Goal: Book appointment/travel/reservation

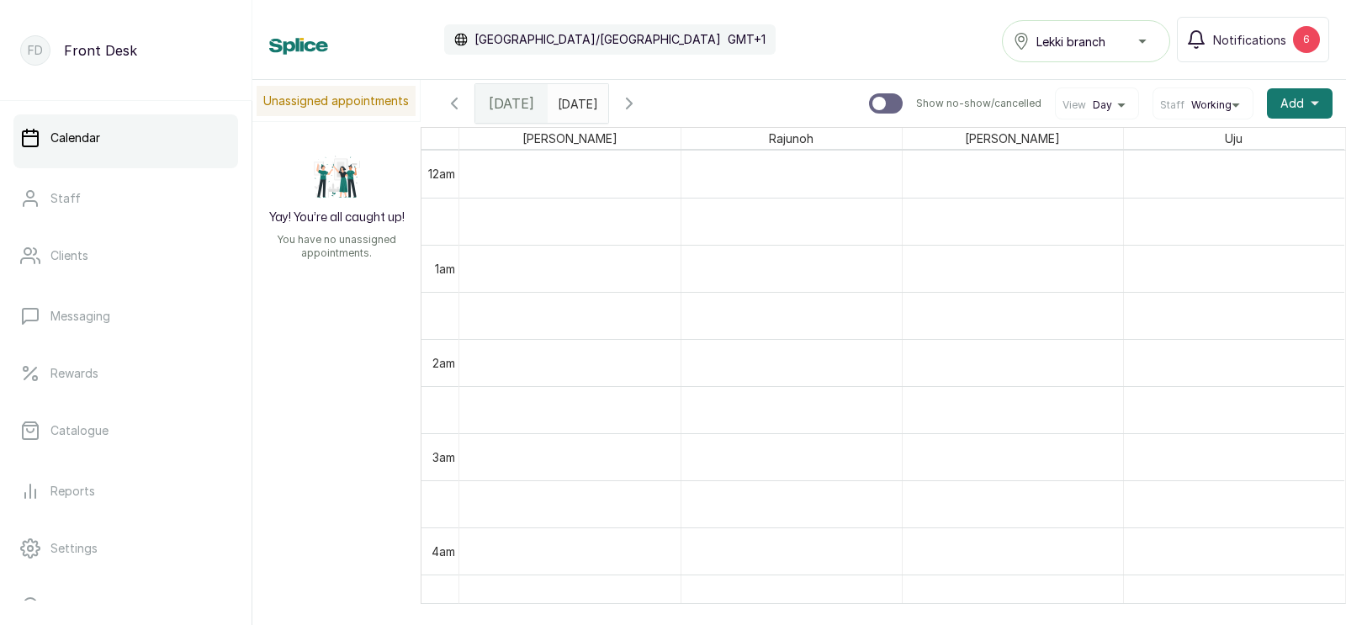
scroll to position [1212, 0]
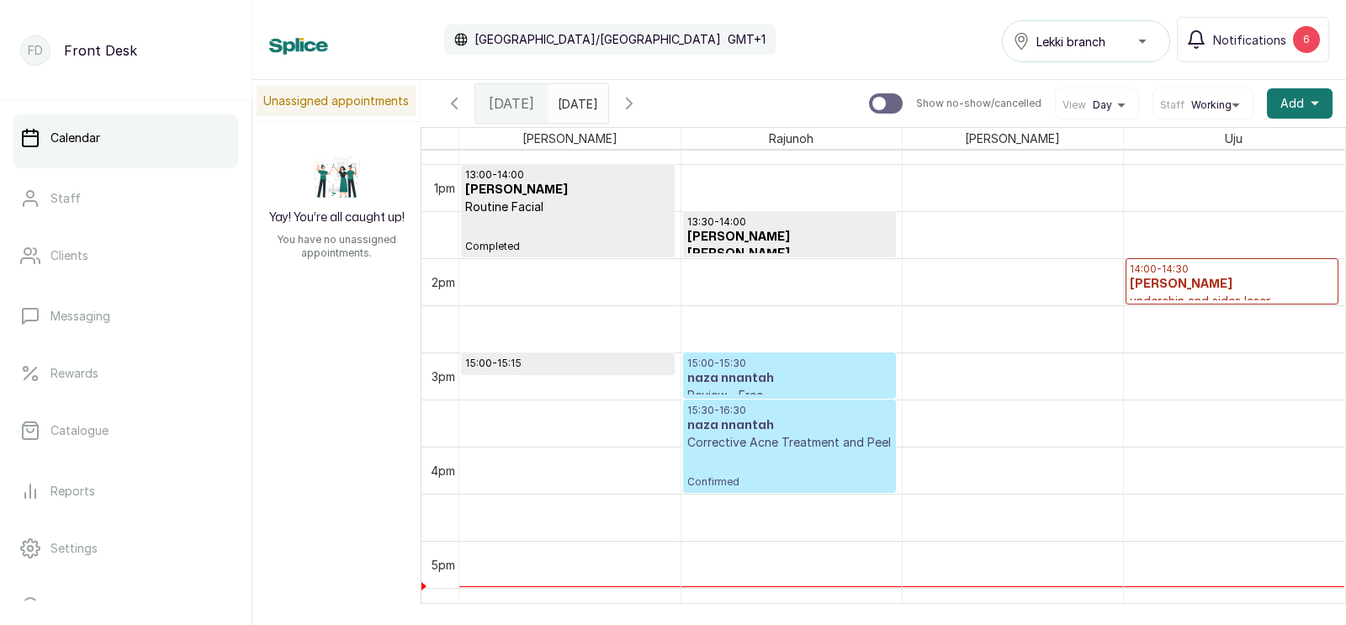
click at [501, 111] on span "[DATE]" at bounding box center [511, 103] width 45 height 20
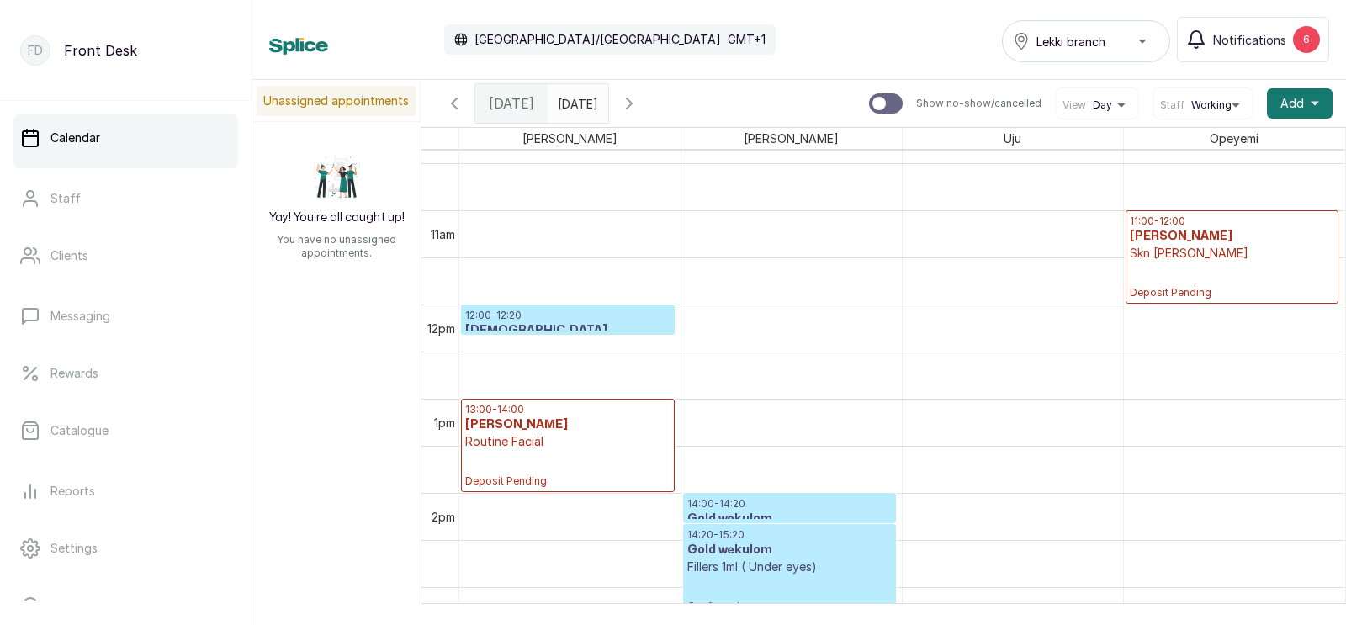
scroll to position [0, 0]
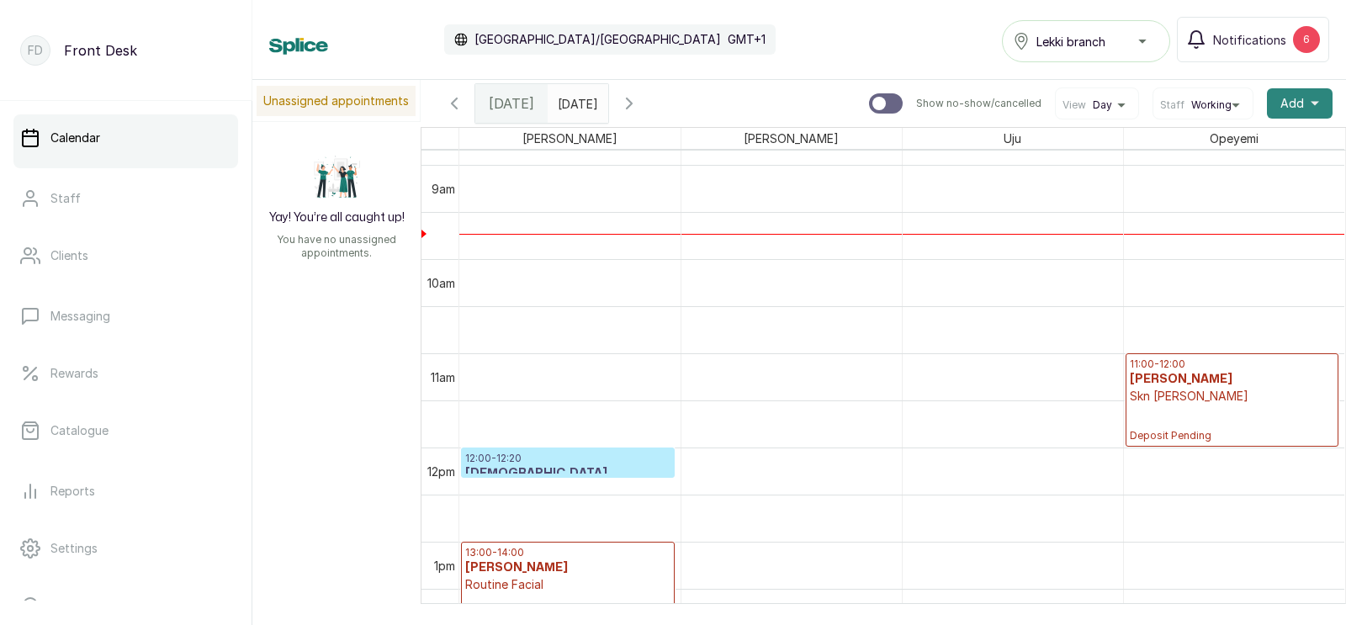
click at [1297, 99] on span "Add" at bounding box center [1293, 103] width 24 height 17
click at [1194, 148] on span "Add Appointment" at bounding box center [1239, 149] width 162 height 20
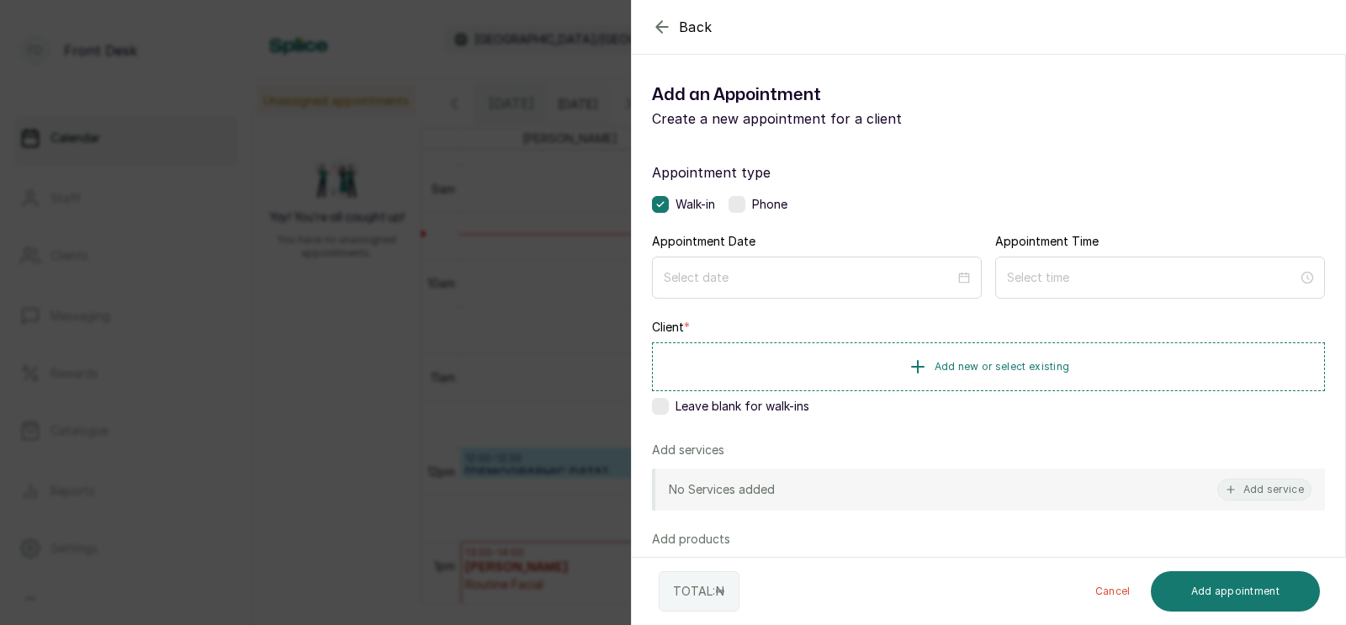
click at [1194, 148] on div "Appointment type Walk-in Phone Appointment Date Appointment Time Client * Add n…" at bounding box center [989, 483] width 714 height 682
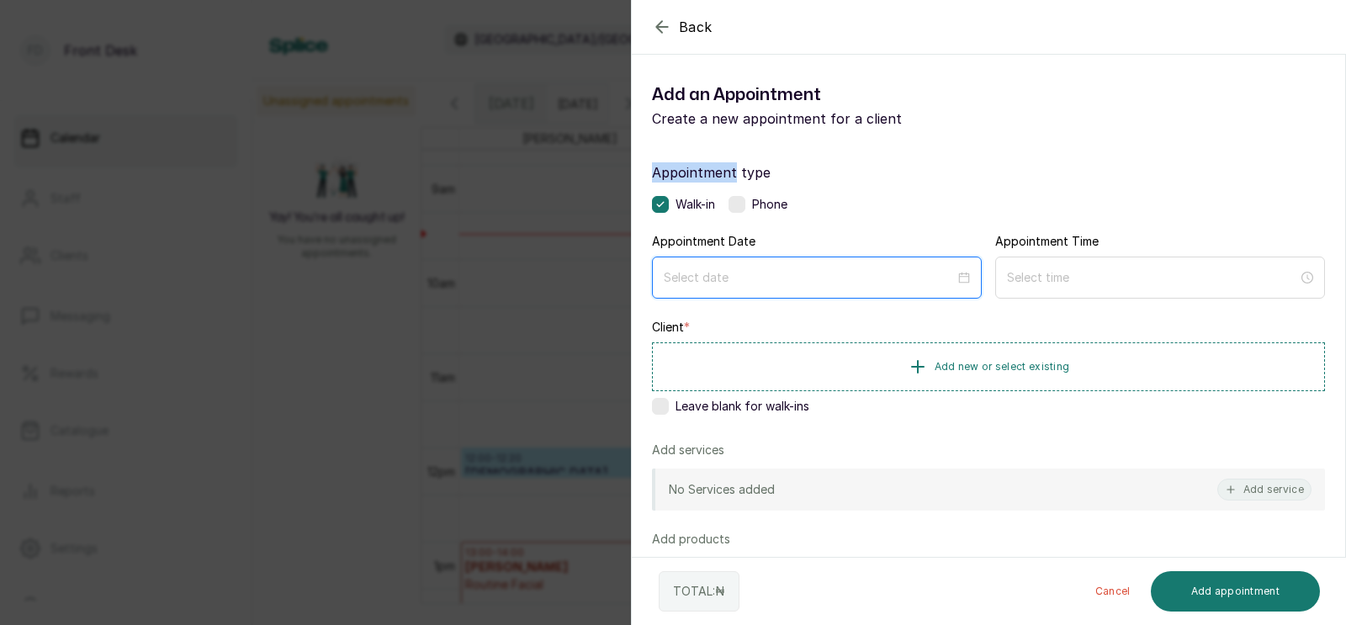
click at [775, 269] on input at bounding box center [809, 277] width 291 height 19
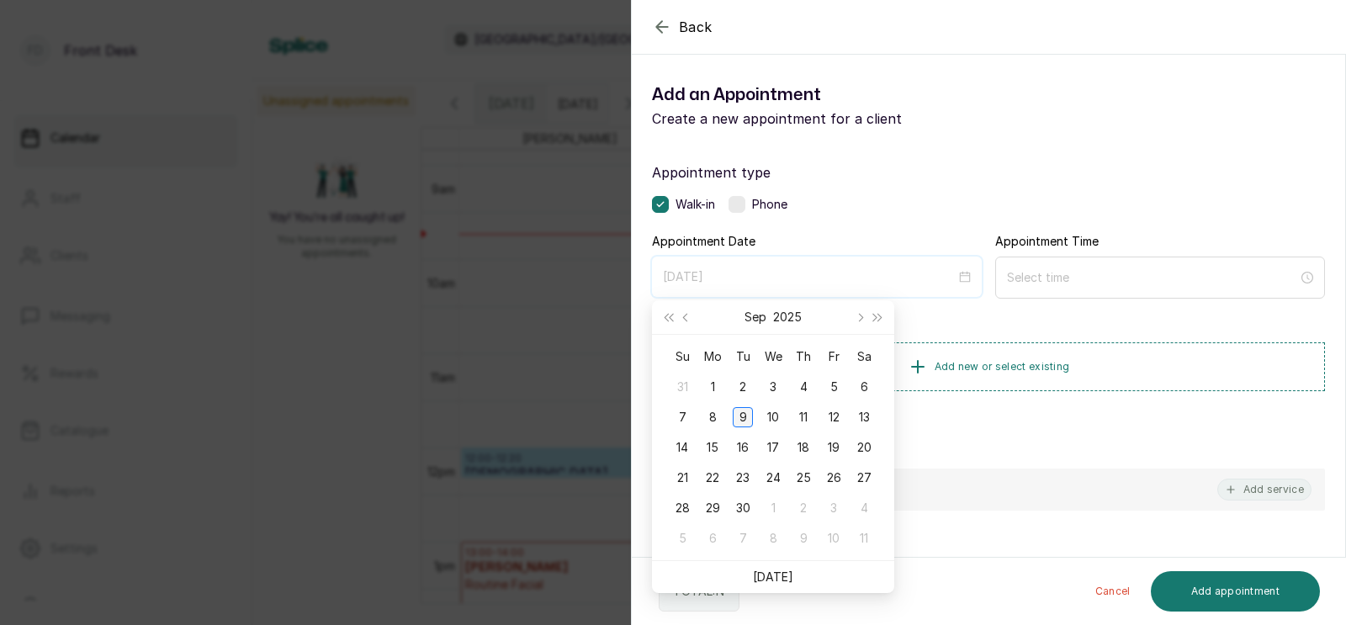
type input "[DATE]"
click at [743, 415] on div "9" at bounding box center [743, 417] width 20 height 20
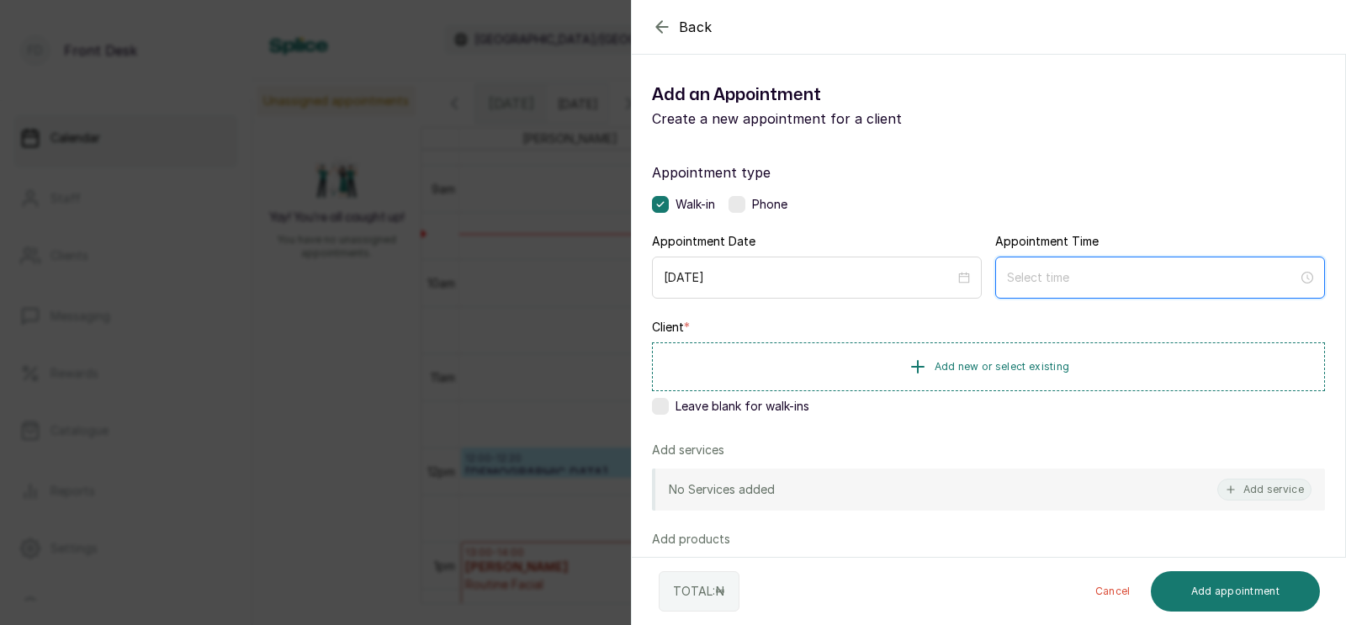
click at [1053, 280] on input at bounding box center [1152, 277] width 291 height 19
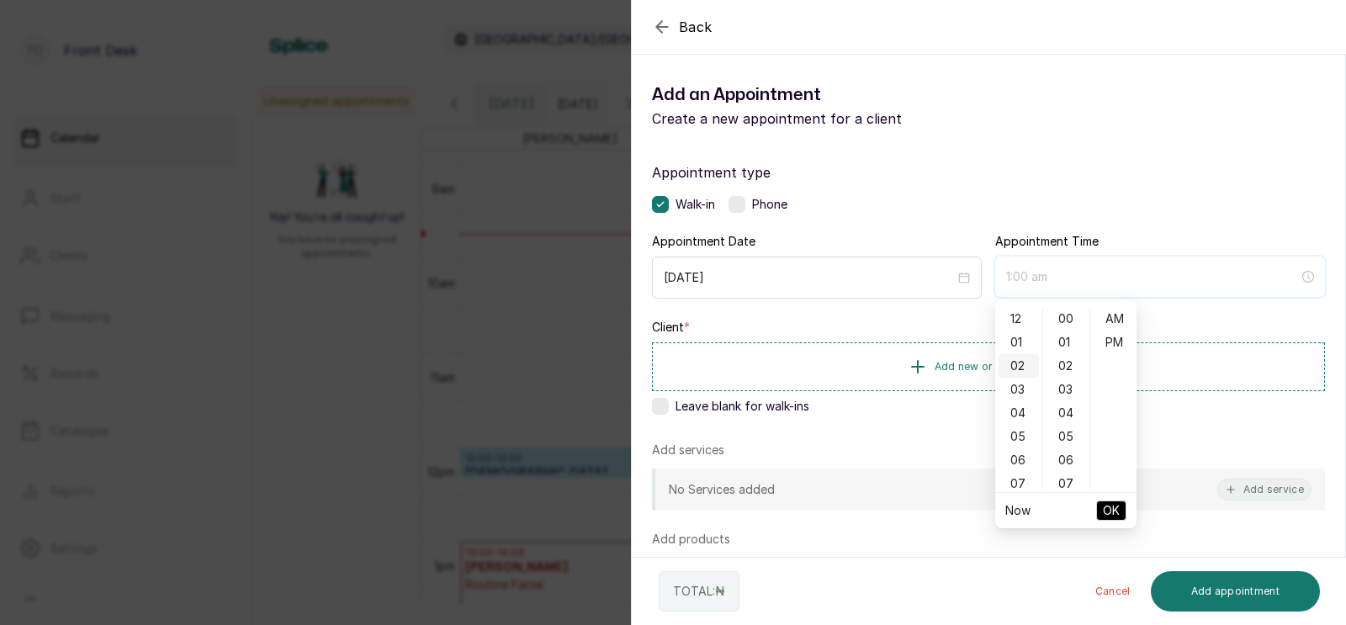
type input "2:00 am"
type input "12:04 am"
click at [1027, 448] on div "10" at bounding box center [1019, 444] width 40 height 24
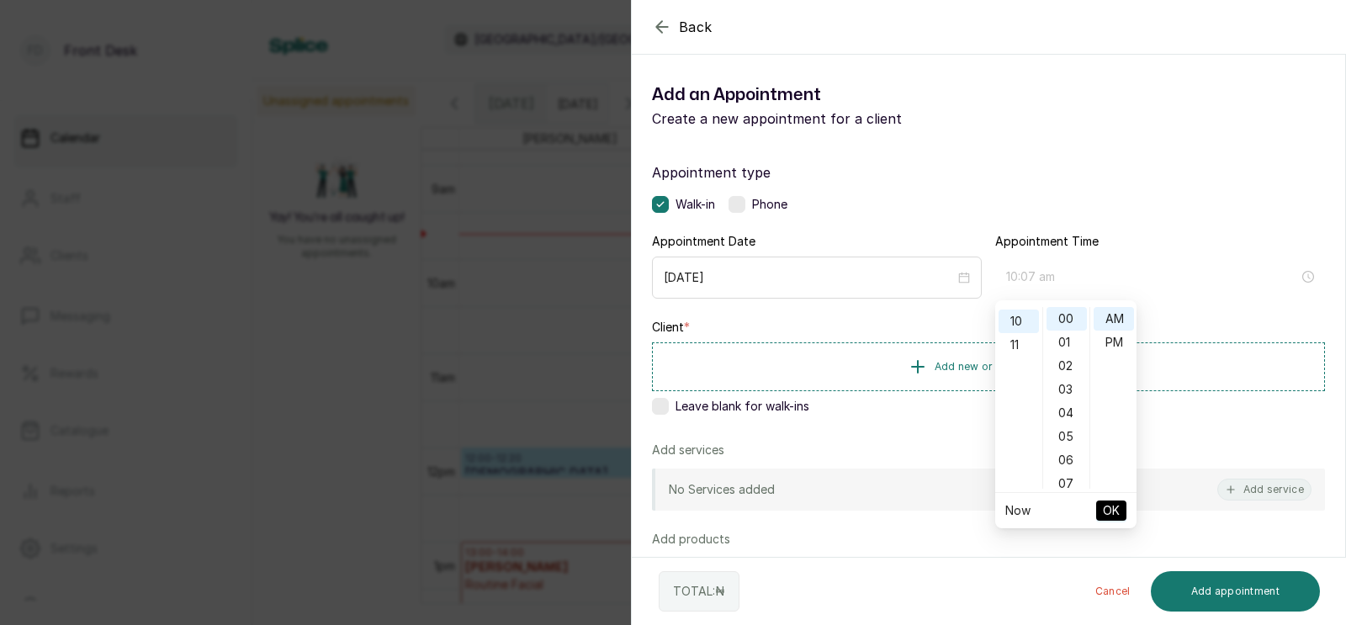
type input "10:00 am"
click at [1114, 512] on span "OK" at bounding box center [1111, 511] width 17 height 32
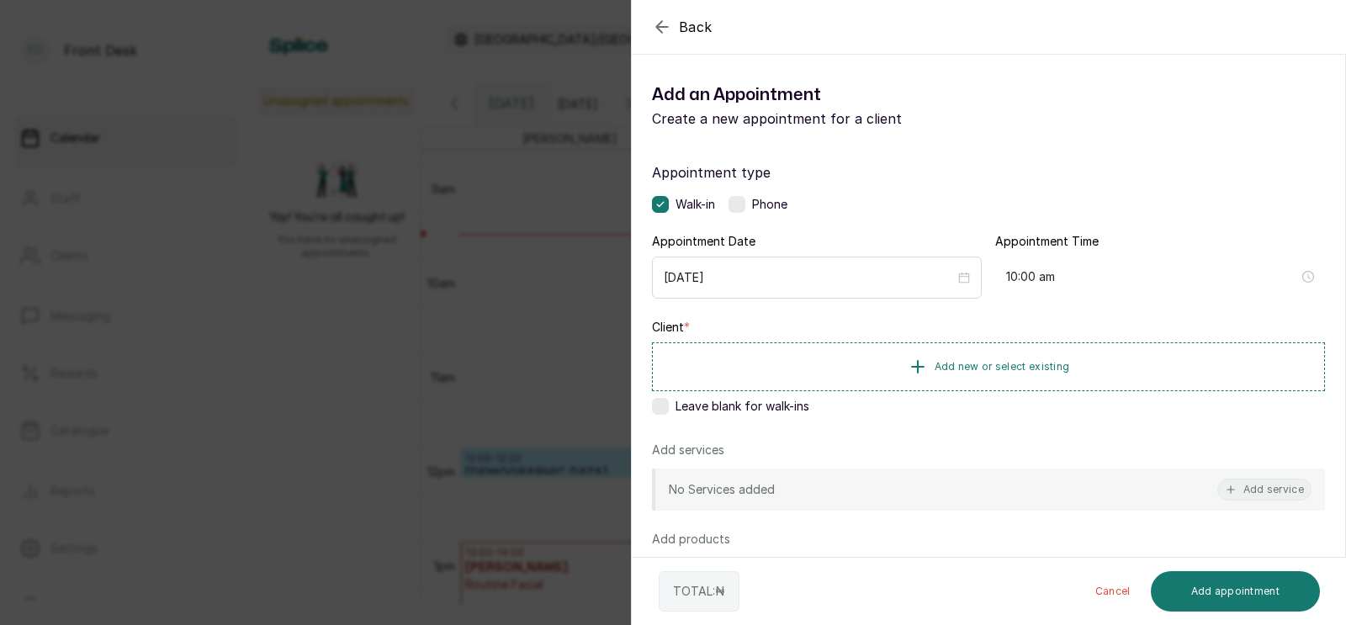
click at [1114, 512] on div "Appointment type Walk-in Phone Appointment Date [DATE] Appointment Time 10:00 a…" at bounding box center [989, 483] width 714 height 682
click at [973, 358] on button "Add new or select existing" at bounding box center [988, 366] width 673 height 47
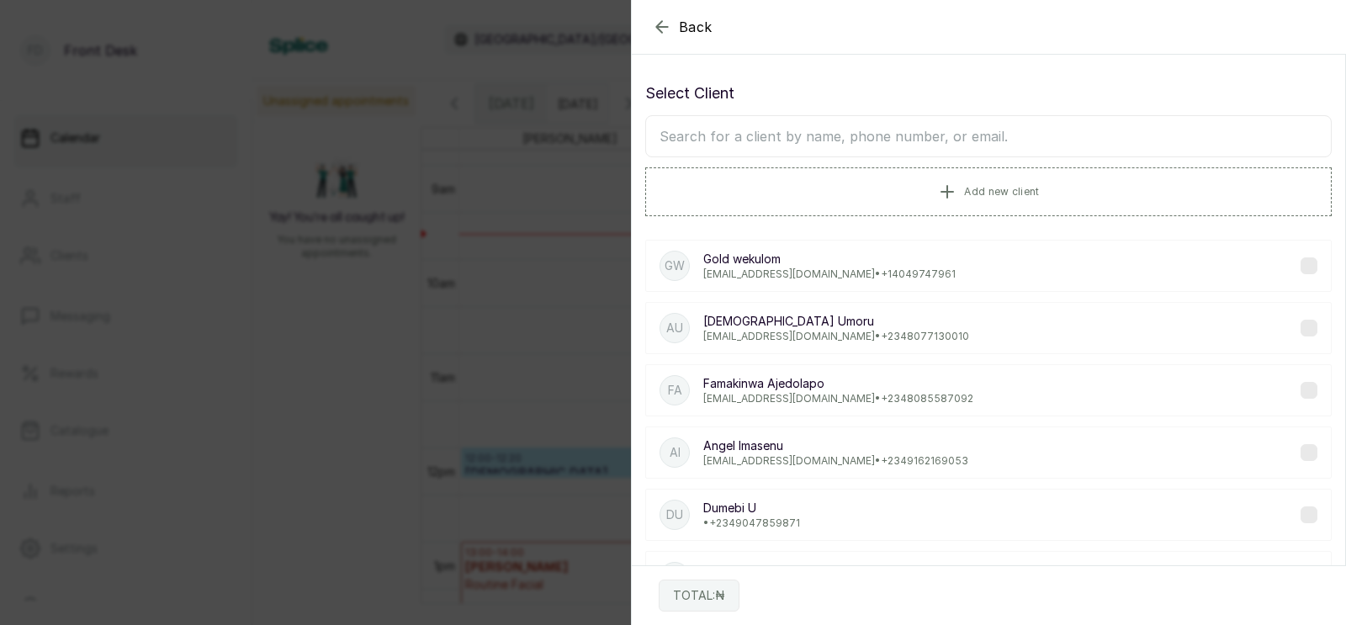
click at [917, 136] on input "text" at bounding box center [988, 136] width 687 height 42
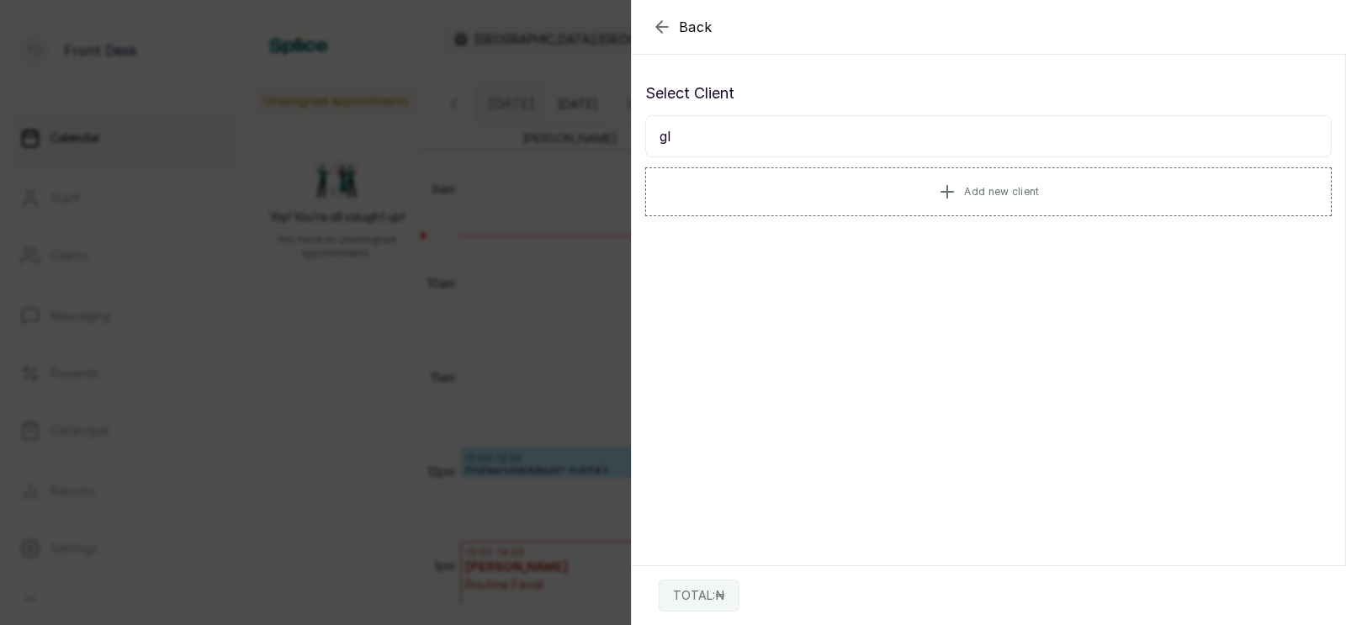
type input "g"
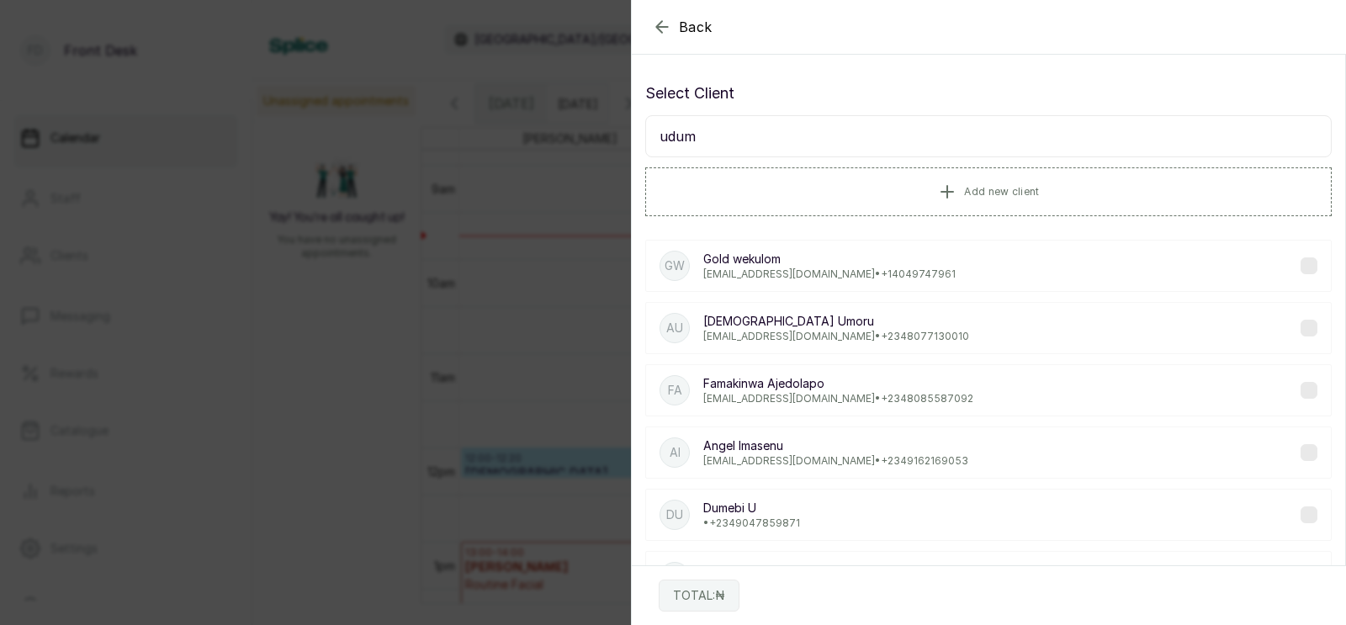
type input "[PERSON_NAME]"
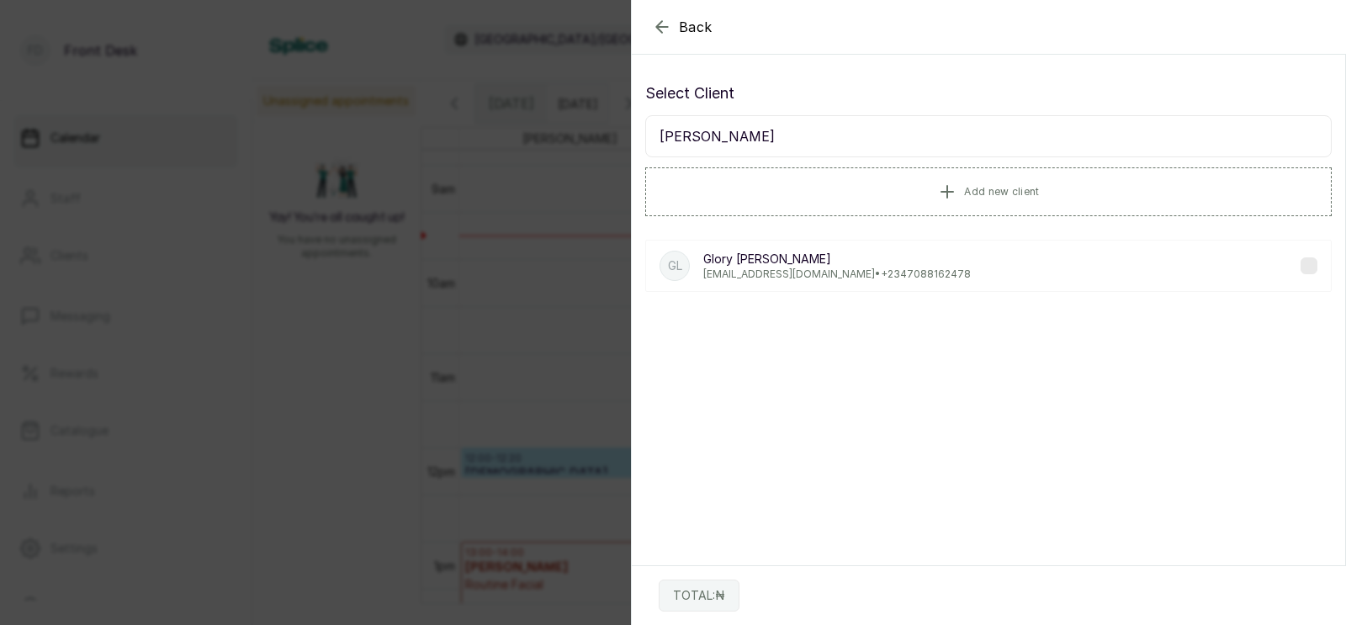
click at [748, 268] on p "[EMAIL_ADDRESS][DOMAIN_NAME] • [PHONE_NUMBER]" at bounding box center [838, 274] width 268 height 13
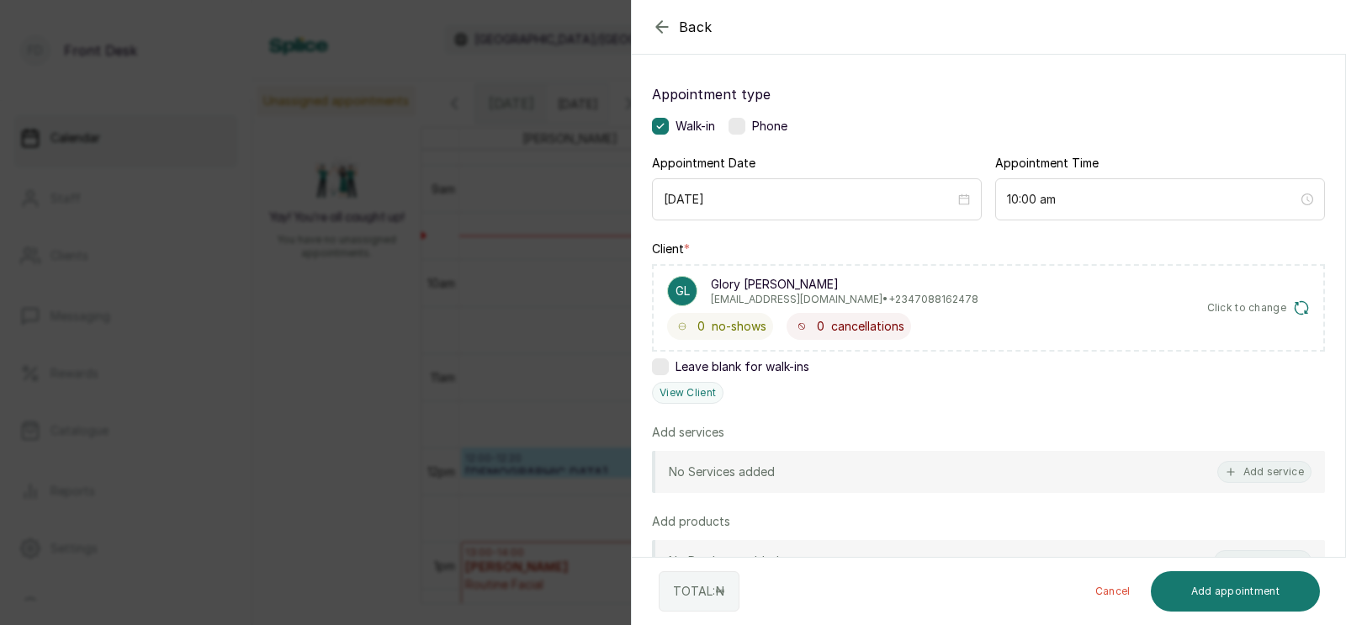
scroll to position [97, 0]
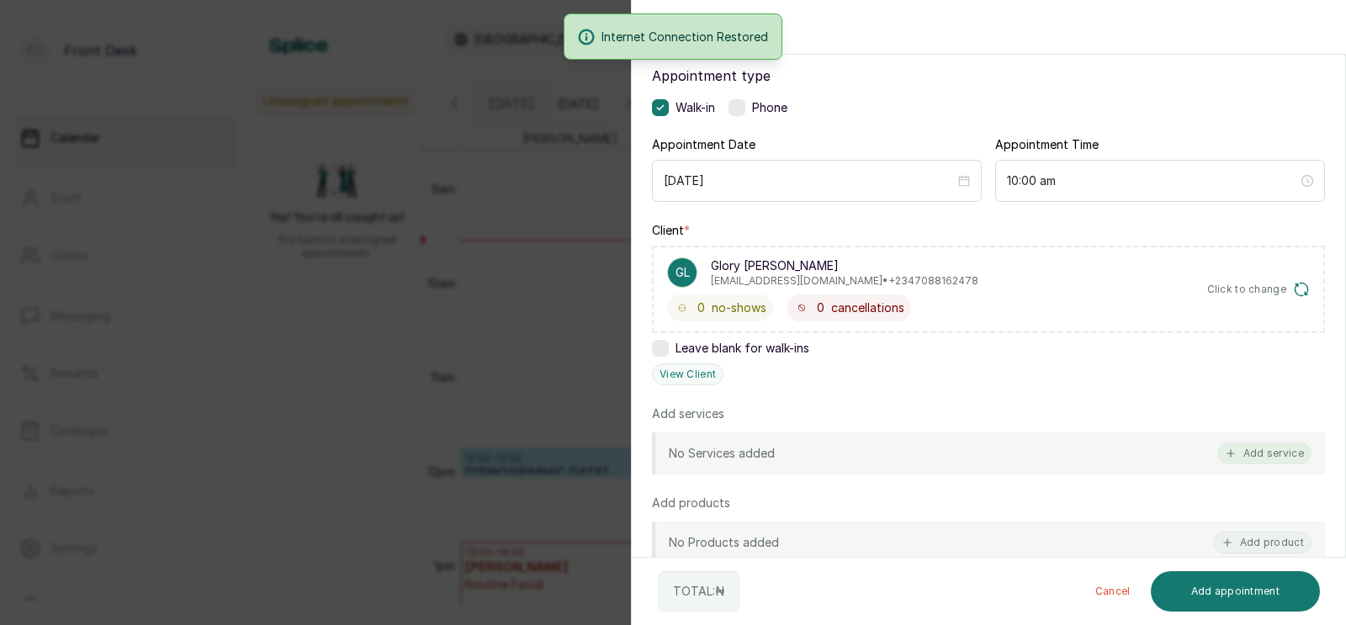
click at [1288, 449] on button "Add service" at bounding box center [1265, 454] width 94 height 22
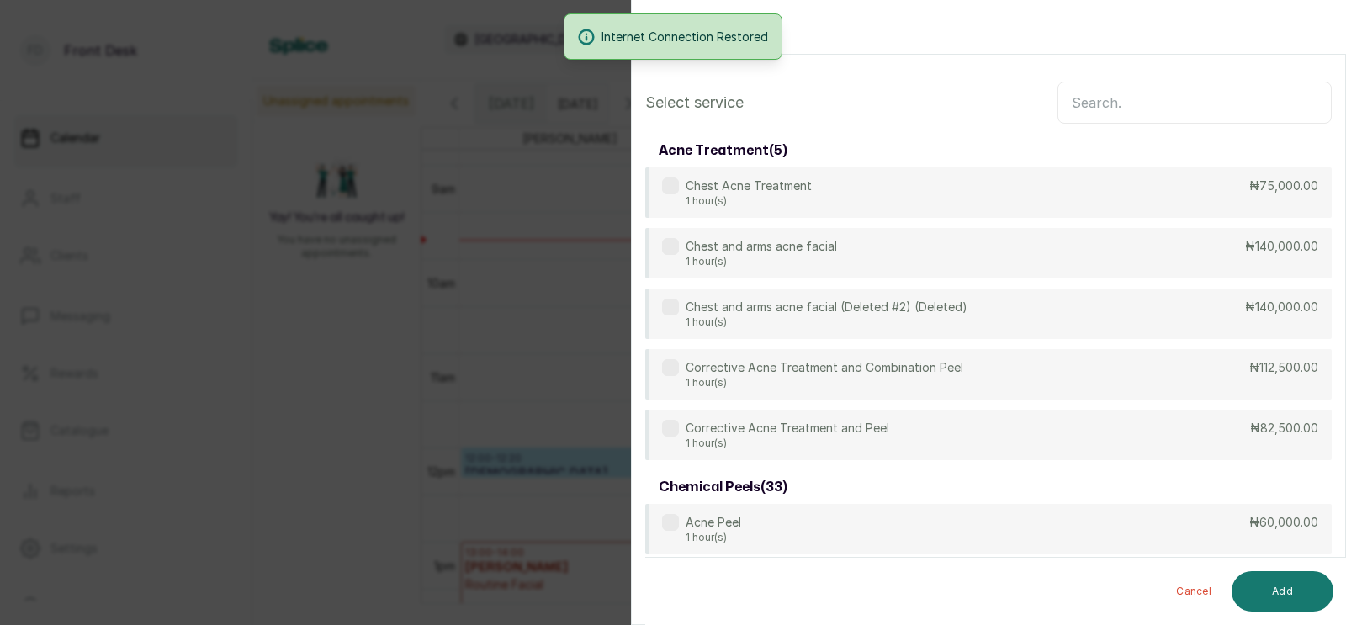
click at [1152, 102] on input "text" at bounding box center [1195, 103] width 274 height 42
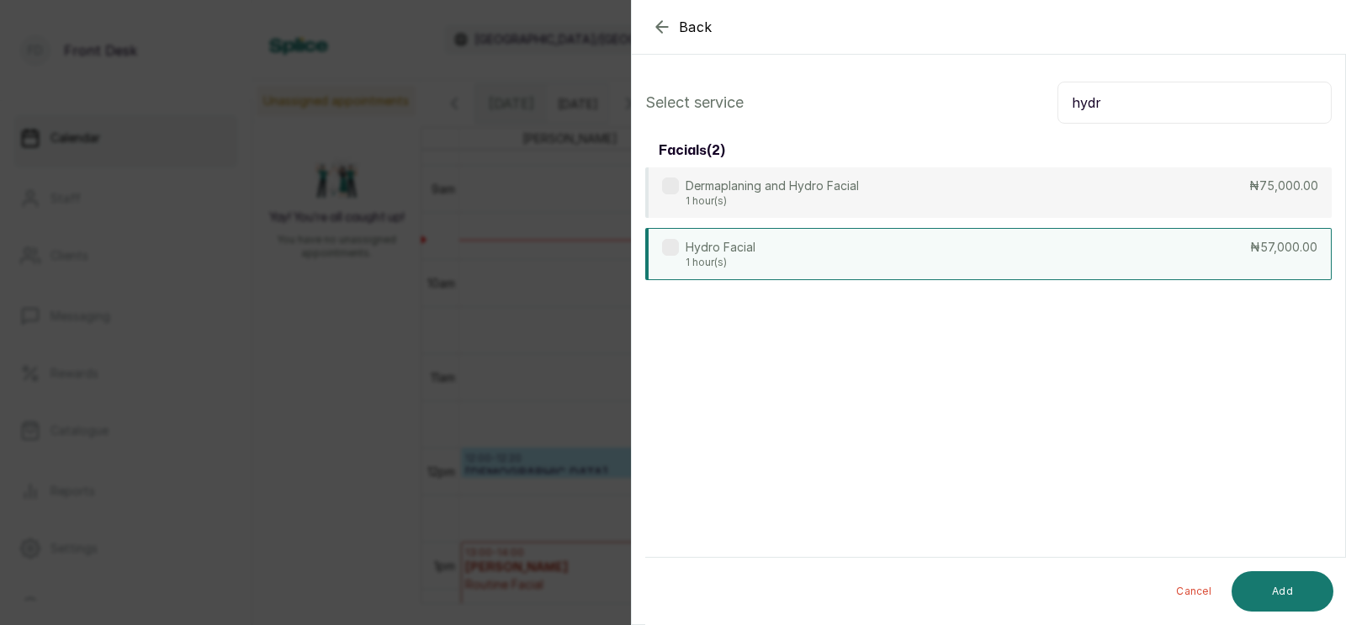
type input "hydr"
click at [881, 257] on div "Hydro Facial 1 hour(s) ₦57,000.00" at bounding box center [988, 254] width 687 height 52
click at [1279, 592] on button "Add" at bounding box center [1283, 591] width 102 height 40
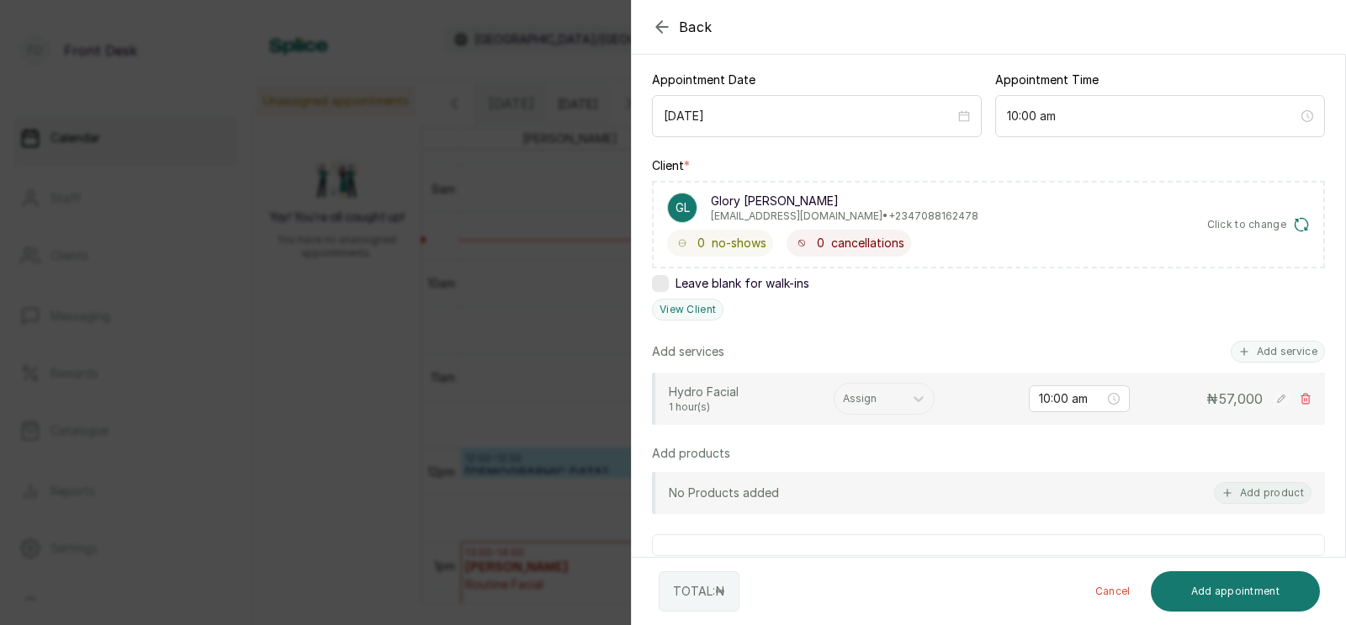
scroll to position [178, 0]
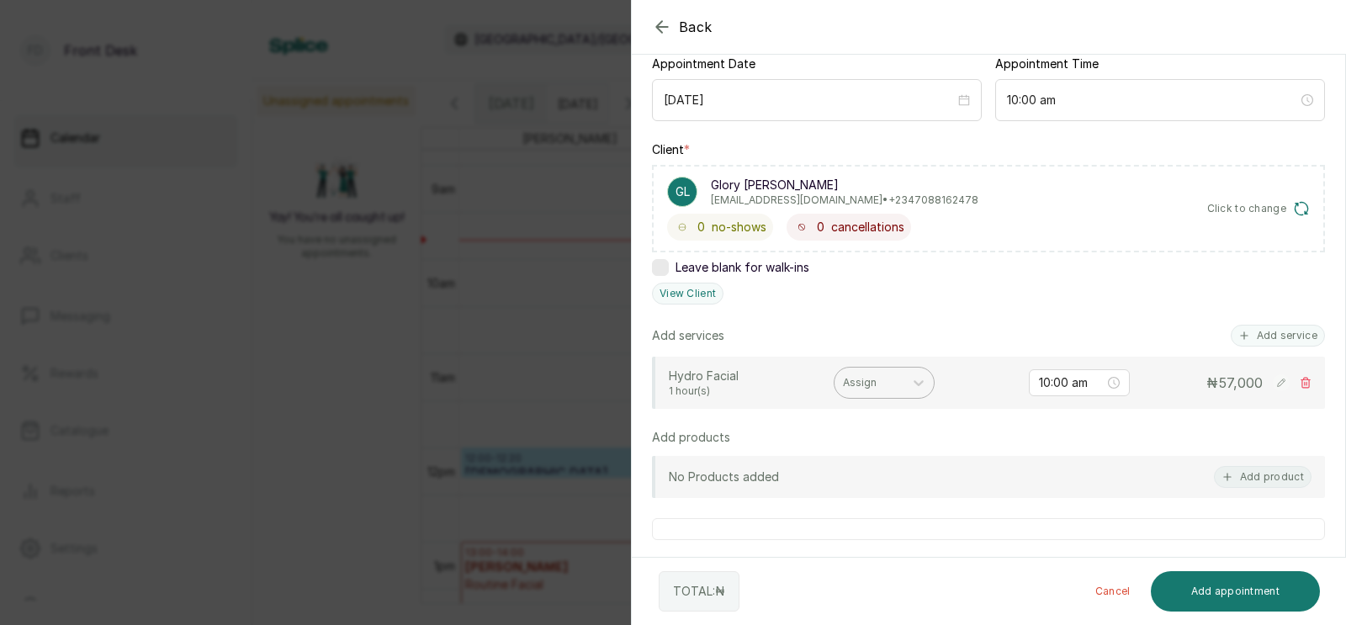
click at [870, 380] on div at bounding box center [869, 382] width 52 height 15
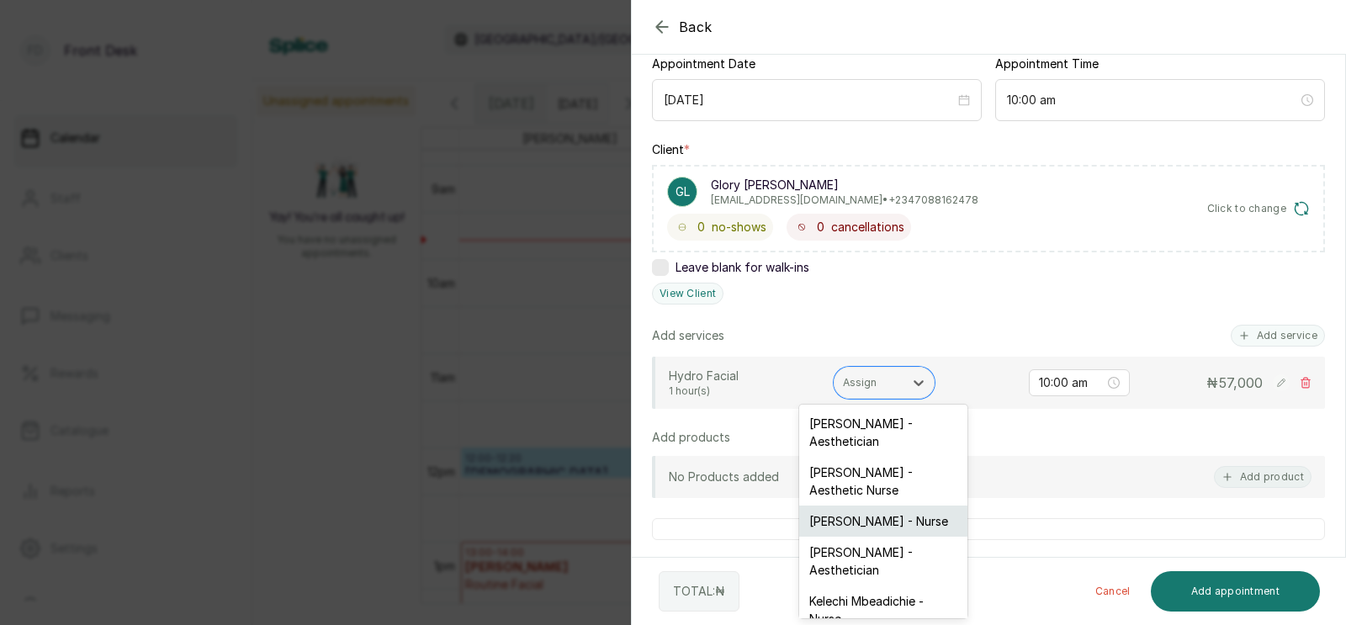
click at [863, 506] on div "[PERSON_NAME] - Nurse" at bounding box center [883, 521] width 168 height 31
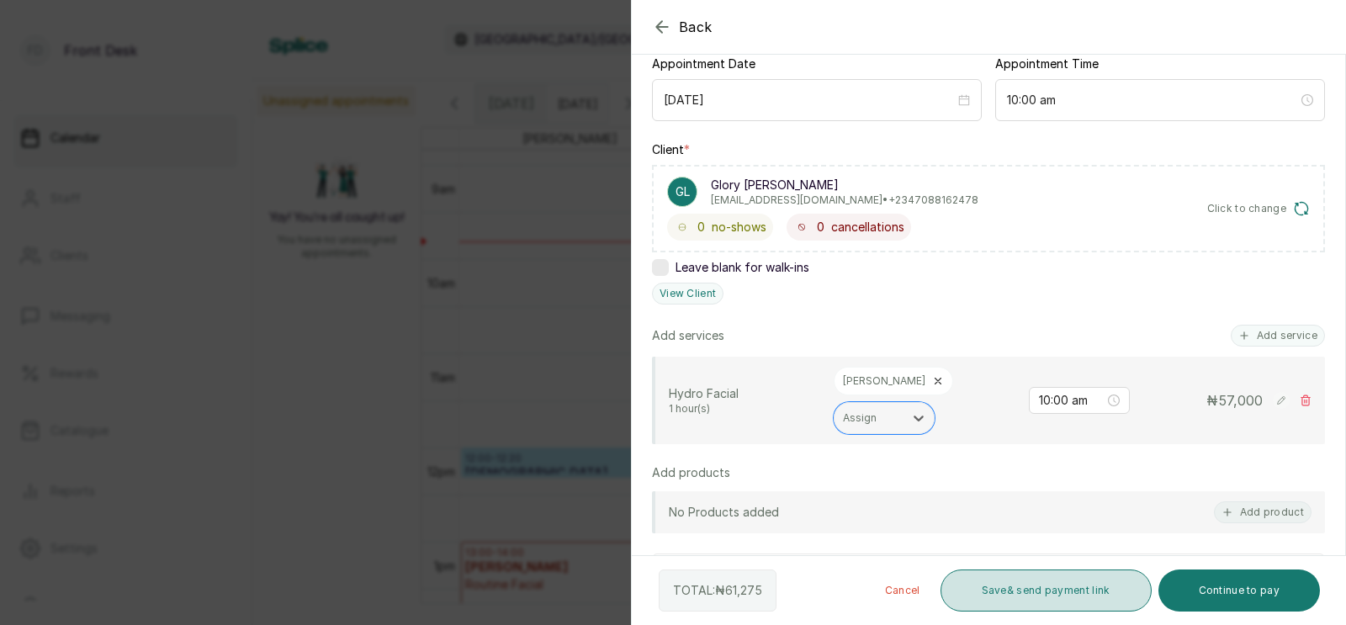
click at [1041, 587] on button "Save & send payment link" at bounding box center [1046, 591] width 211 height 42
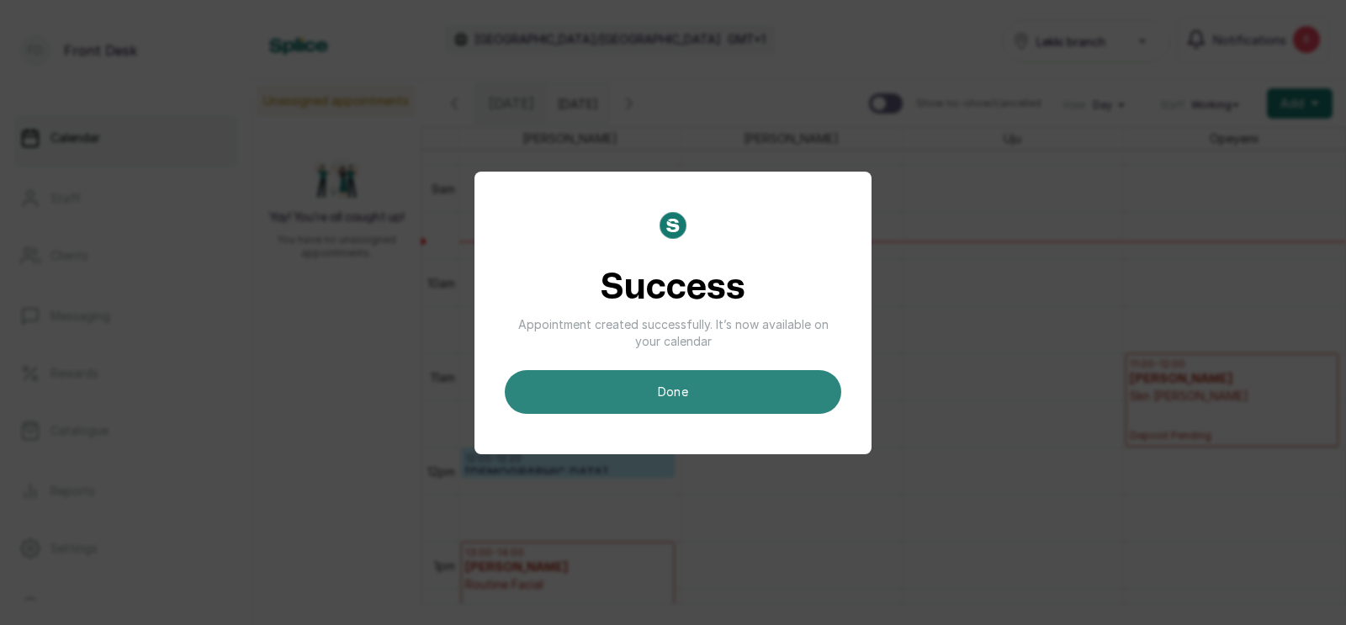
click at [757, 392] on button "done" at bounding box center [673, 392] width 337 height 44
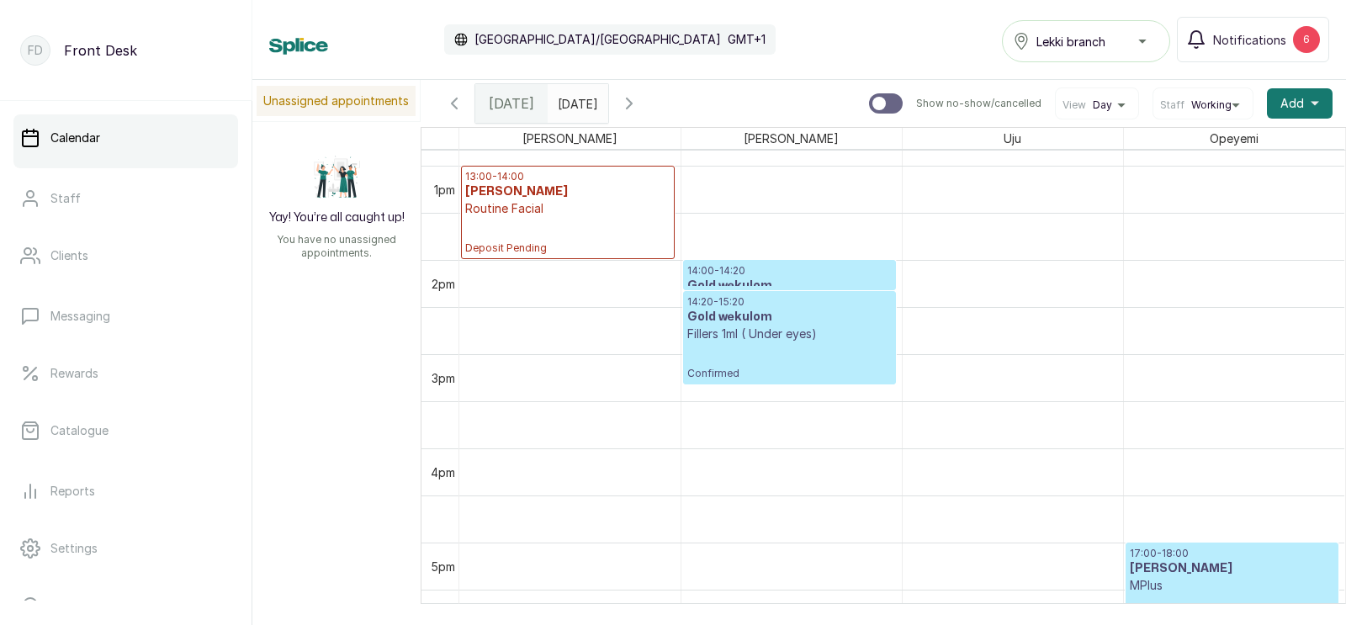
scroll to position [1215, 0]
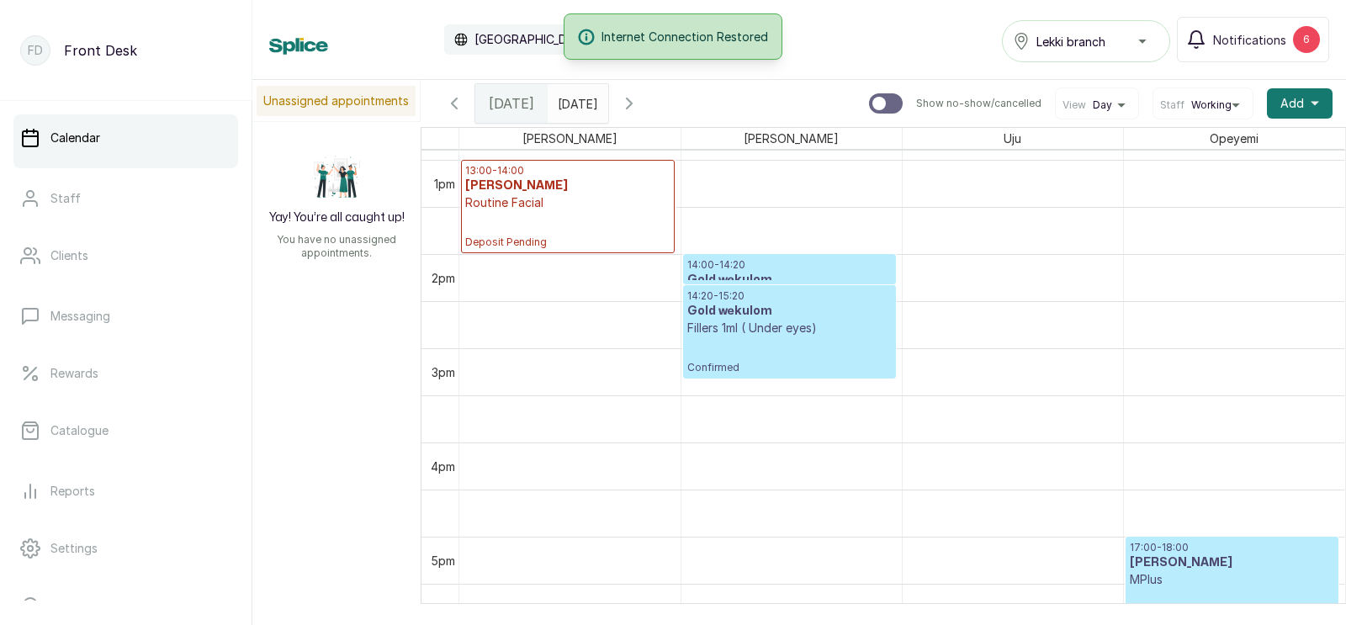
click at [576, 108] on input "[DATE]" at bounding box center [562, 99] width 27 height 29
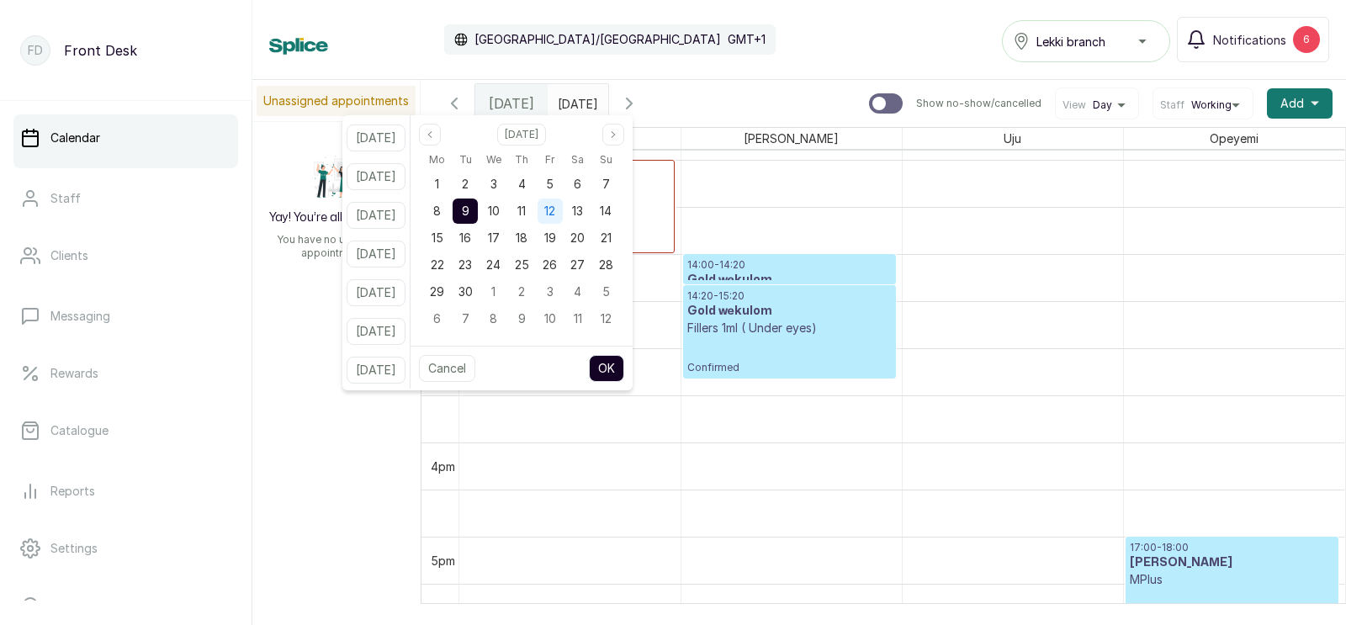
click at [555, 212] on span "12" at bounding box center [549, 211] width 11 height 14
click at [624, 373] on button "OK" at bounding box center [606, 368] width 35 height 27
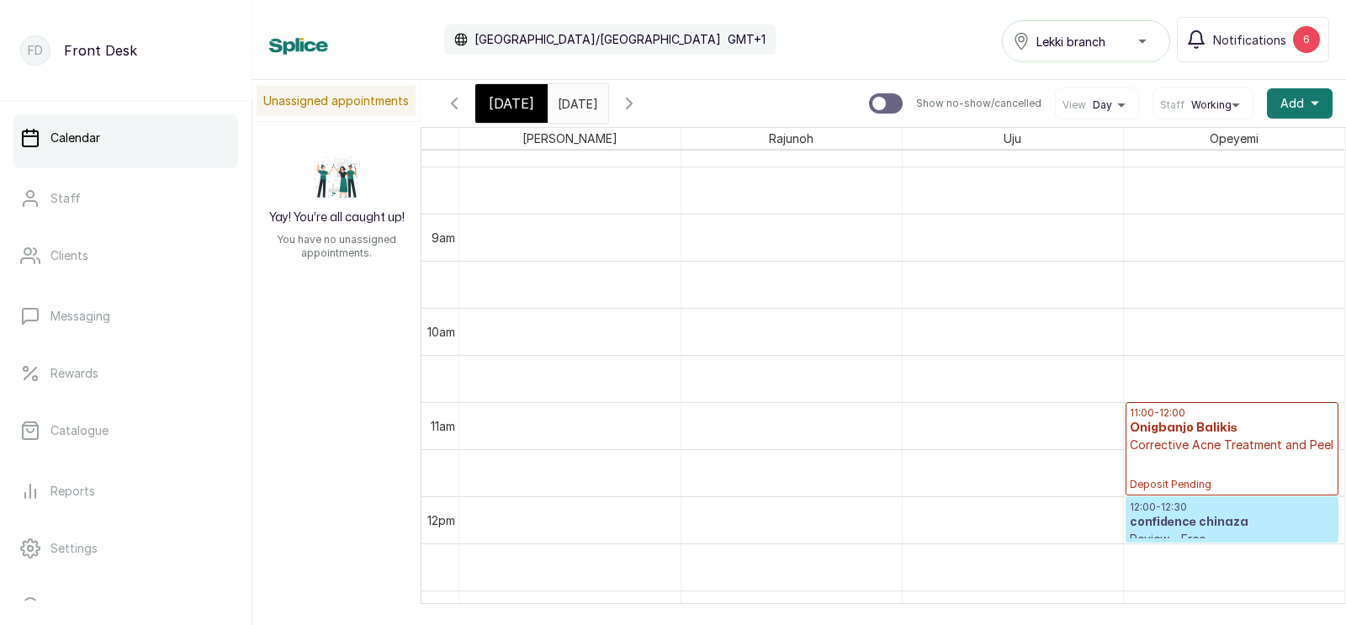
scroll to position [772, 0]
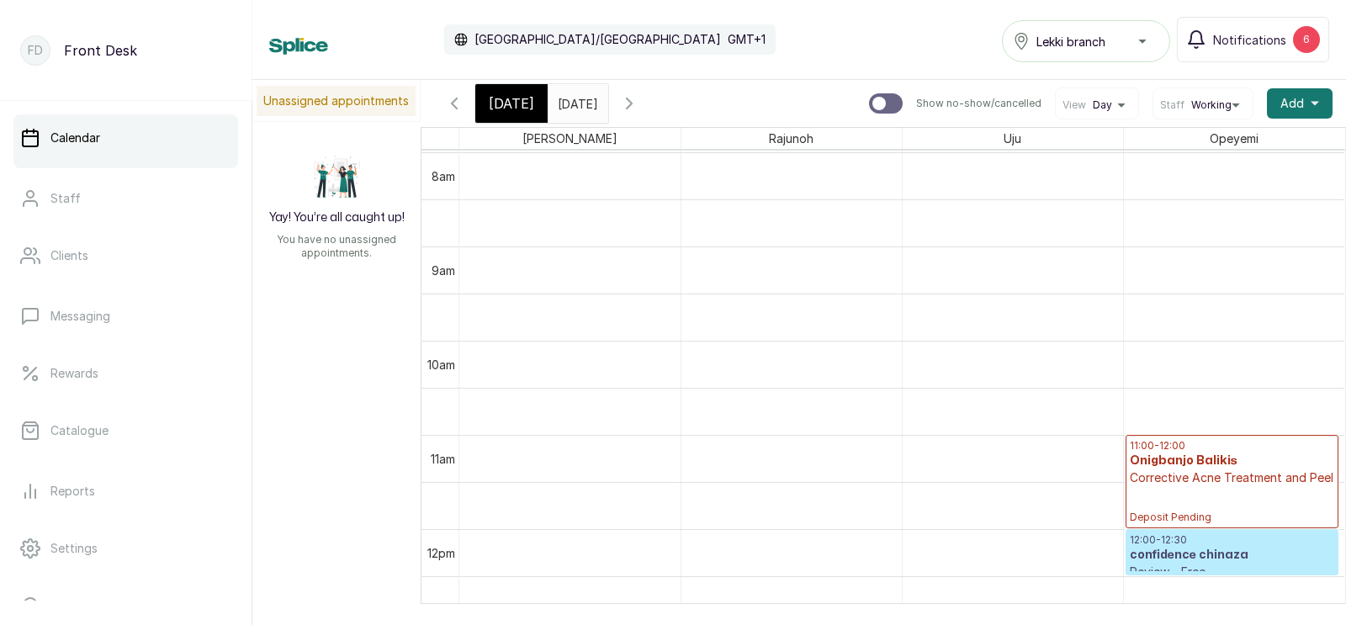
click at [608, 110] on span at bounding box center [592, 99] width 32 height 29
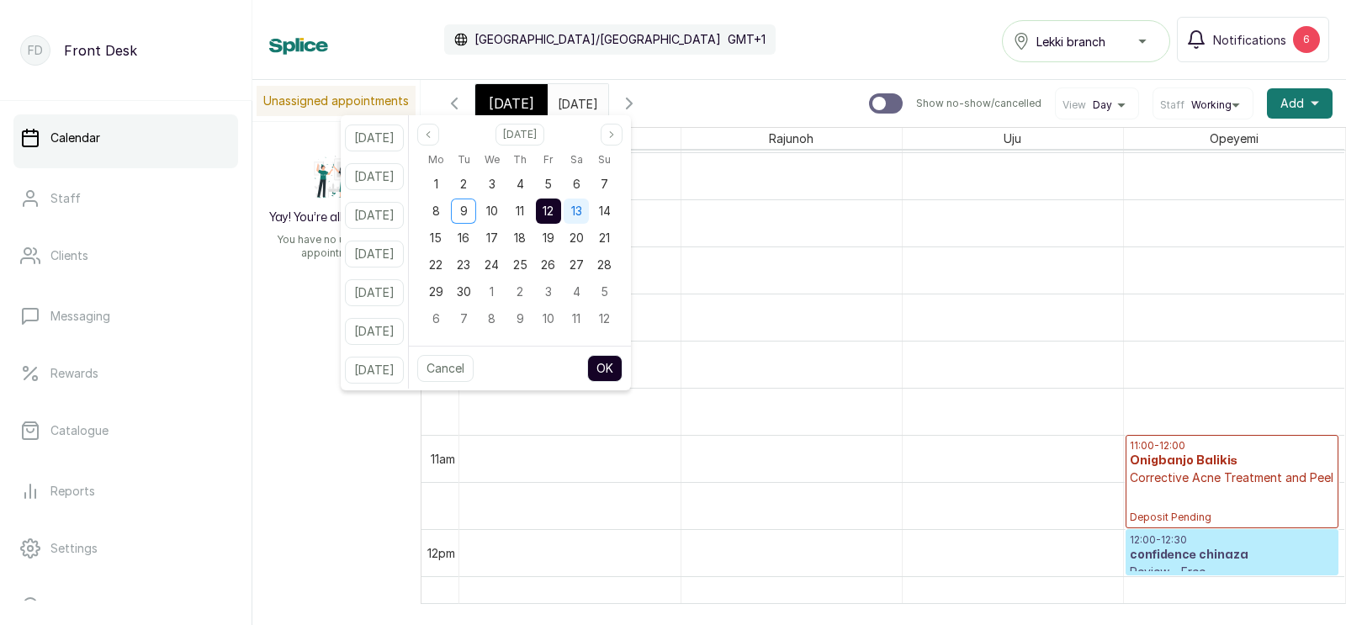
click at [589, 210] on div "13" at bounding box center [576, 211] width 25 height 25
click at [623, 365] on button "OK" at bounding box center [604, 368] width 35 height 27
type input "[DATE]"
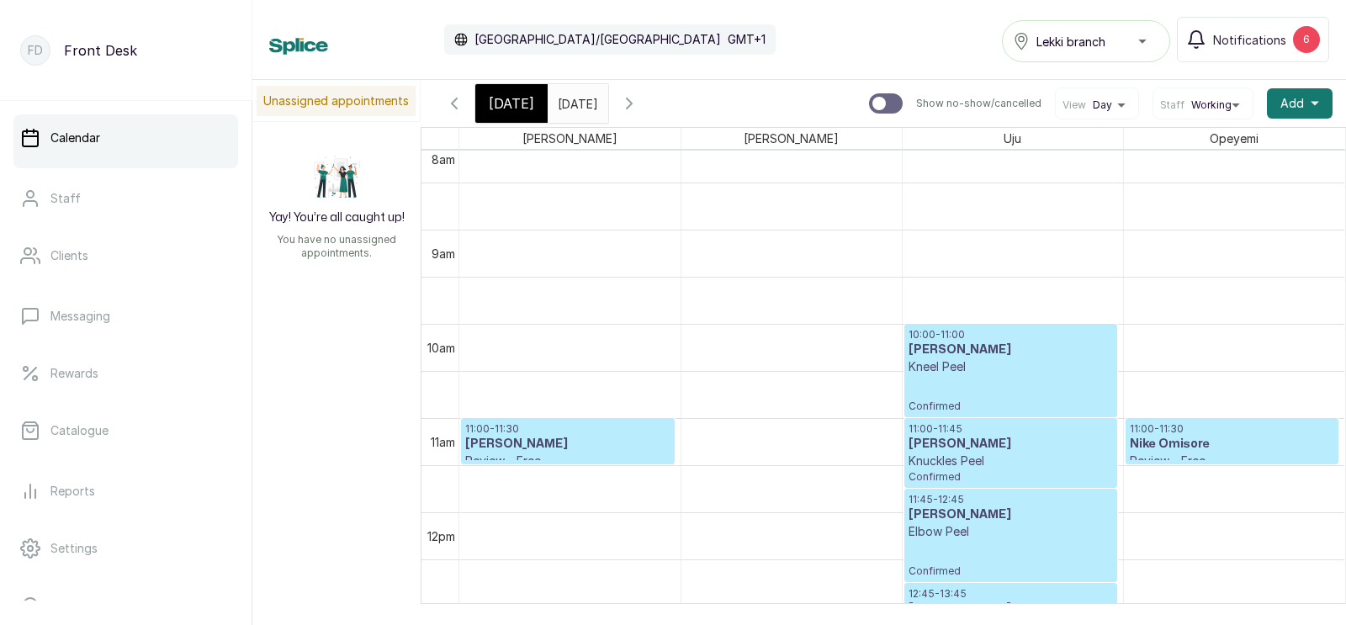
click at [974, 356] on h3 "[PERSON_NAME]" at bounding box center [1011, 350] width 204 height 17
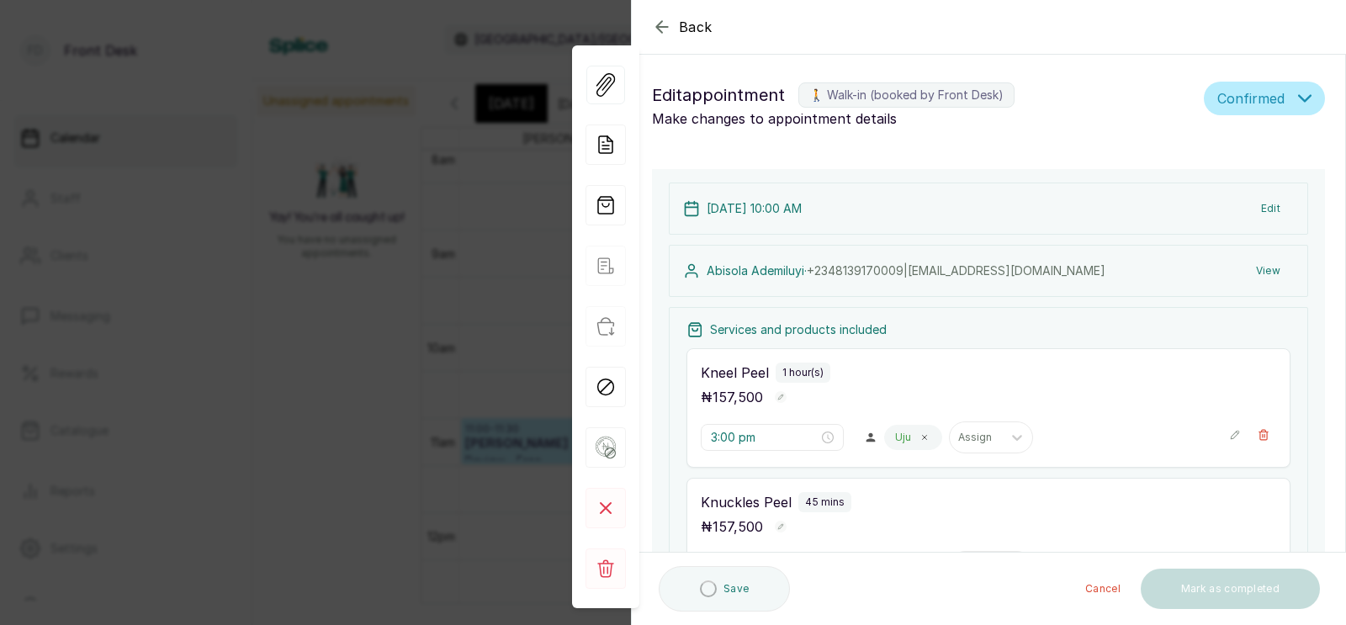
type input "10:00 am"
type input "11:00 am"
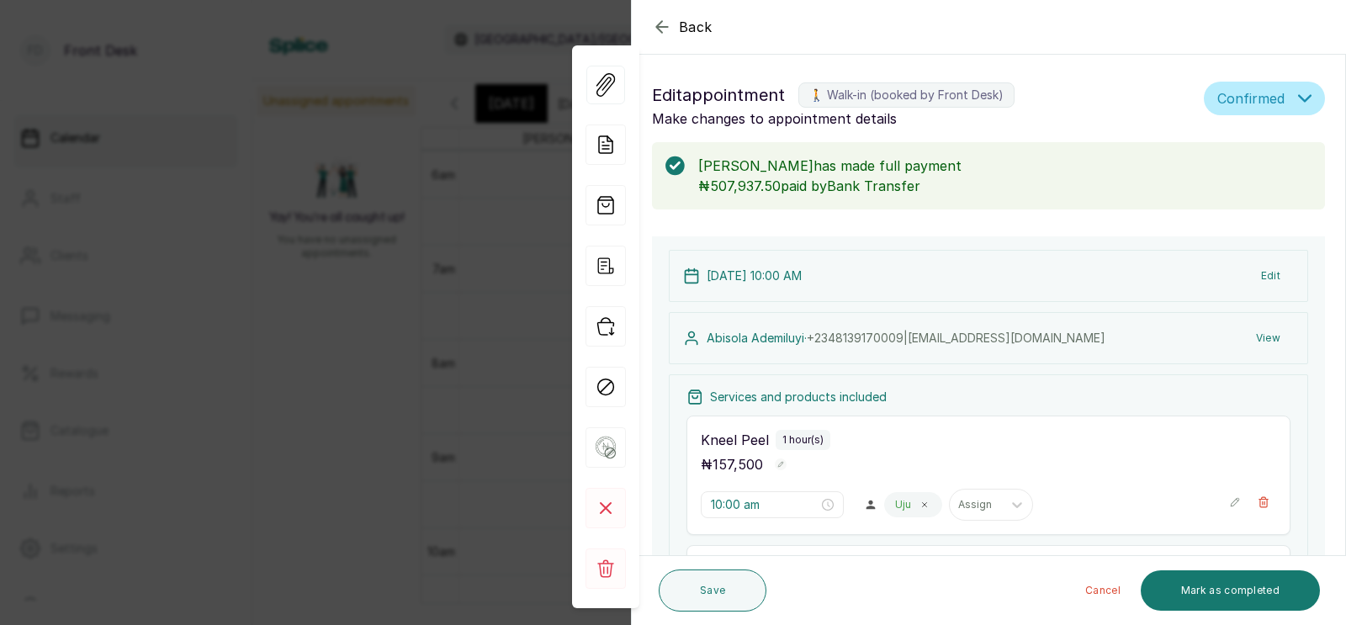
click at [1276, 279] on button "Edit" at bounding box center [1271, 276] width 46 height 30
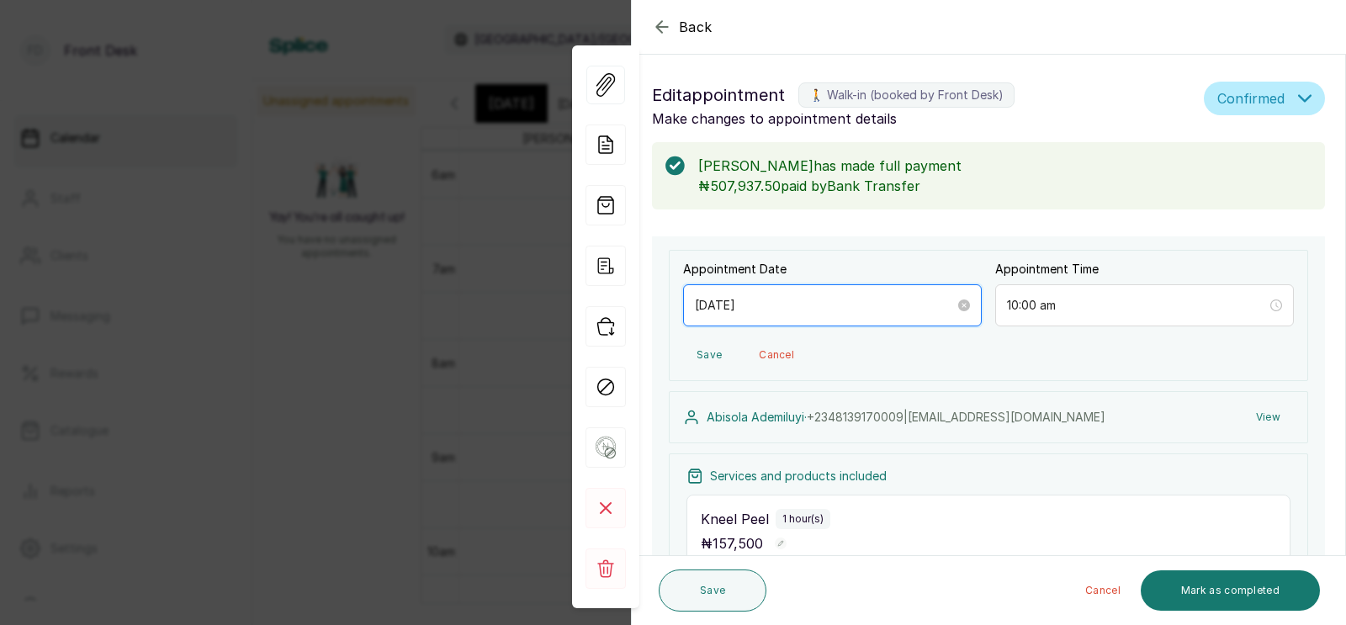
click at [895, 308] on input "[DATE]" at bounding box center [825, 305] width 260 height 19
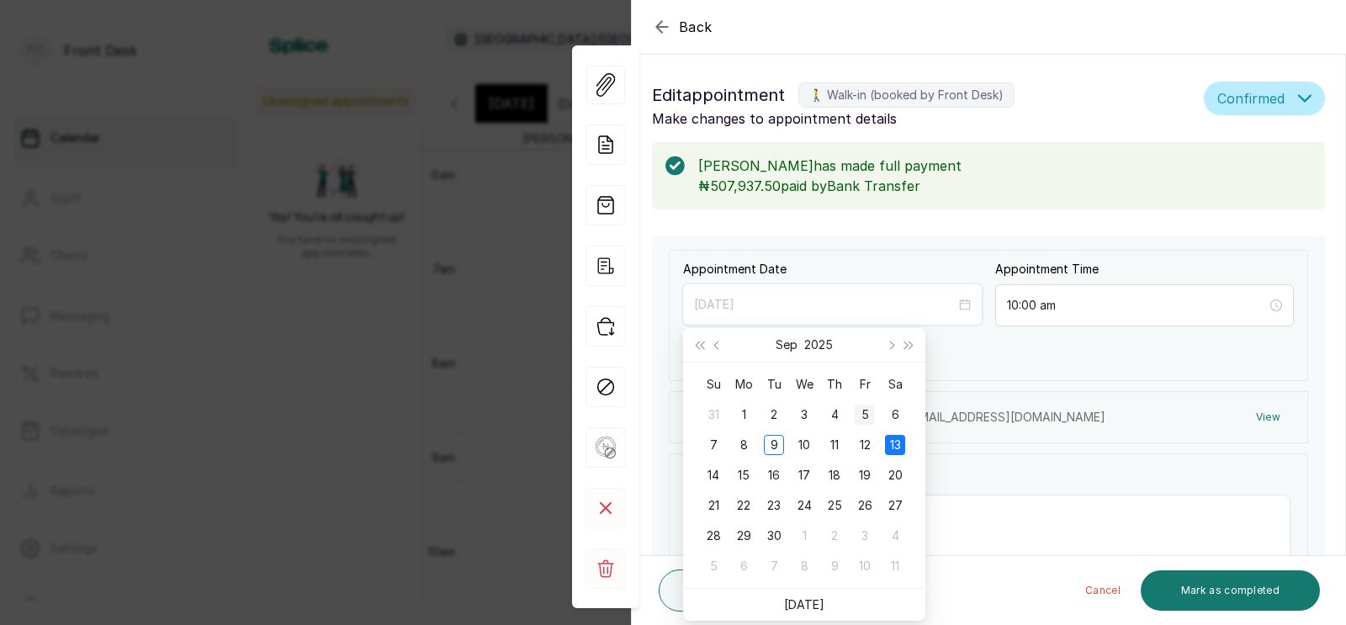
type input "[DATE]"
click at [868, 408] on div "5" at bounding box center [865, 415] width 20 height 20
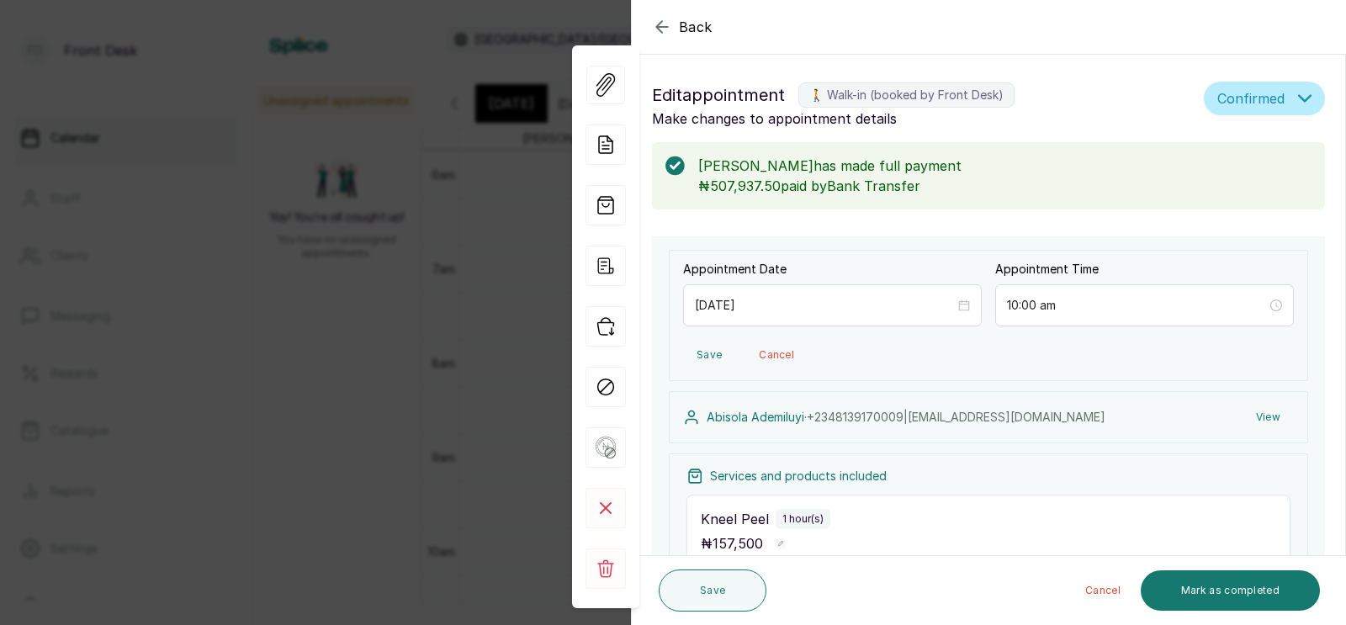
click at [699, 28] on span "Back" at bounding box center [696, 27] width 34 height 20
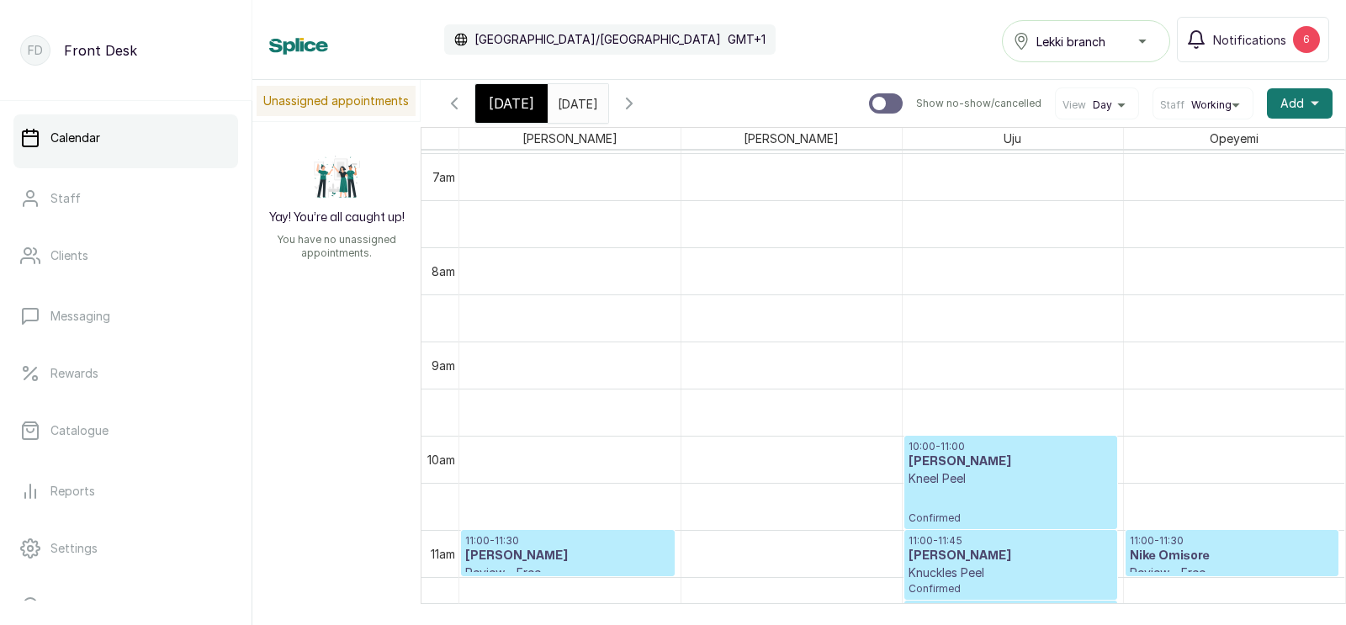
scroll to position [701, 0]
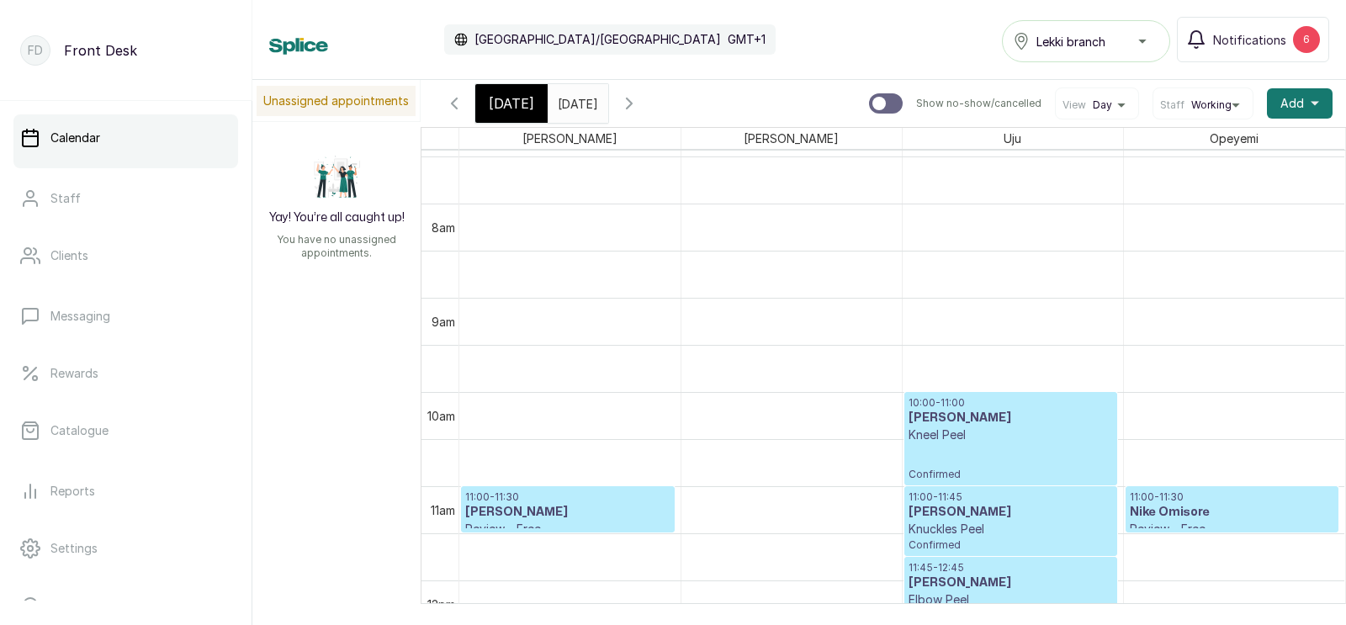
click at [1026, 436] on p "Kneel Peel" at bounding box center [1011, 435] width 204 height 17
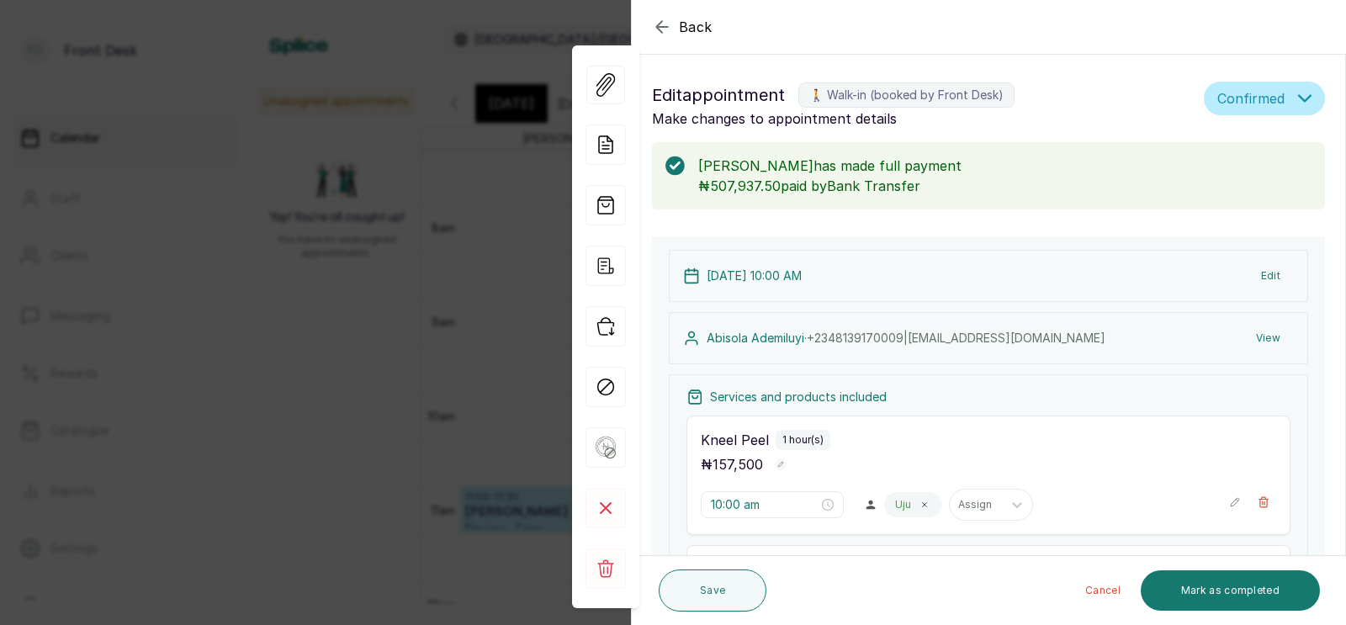
click at [1279, 208] on div "[PERSON_NAME] has made full payment ₦507,937.50 paid by Bank Transfer" at bounding box center [988, 175] width 673 height 67
click at [1263, 277] on button "Edit" at bounding box center [1271, 276] width 46 height 30
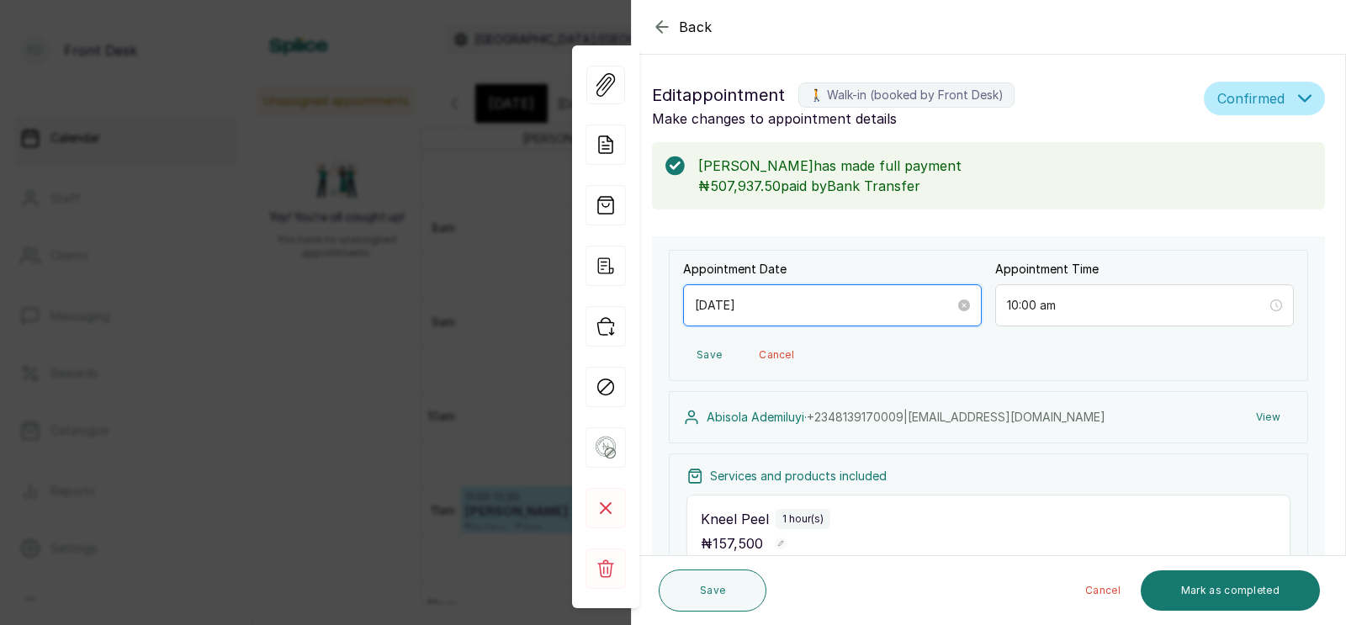
click at [856, 305] on input "[DATE]" at bounding box center [825, 305] width 260 height 19
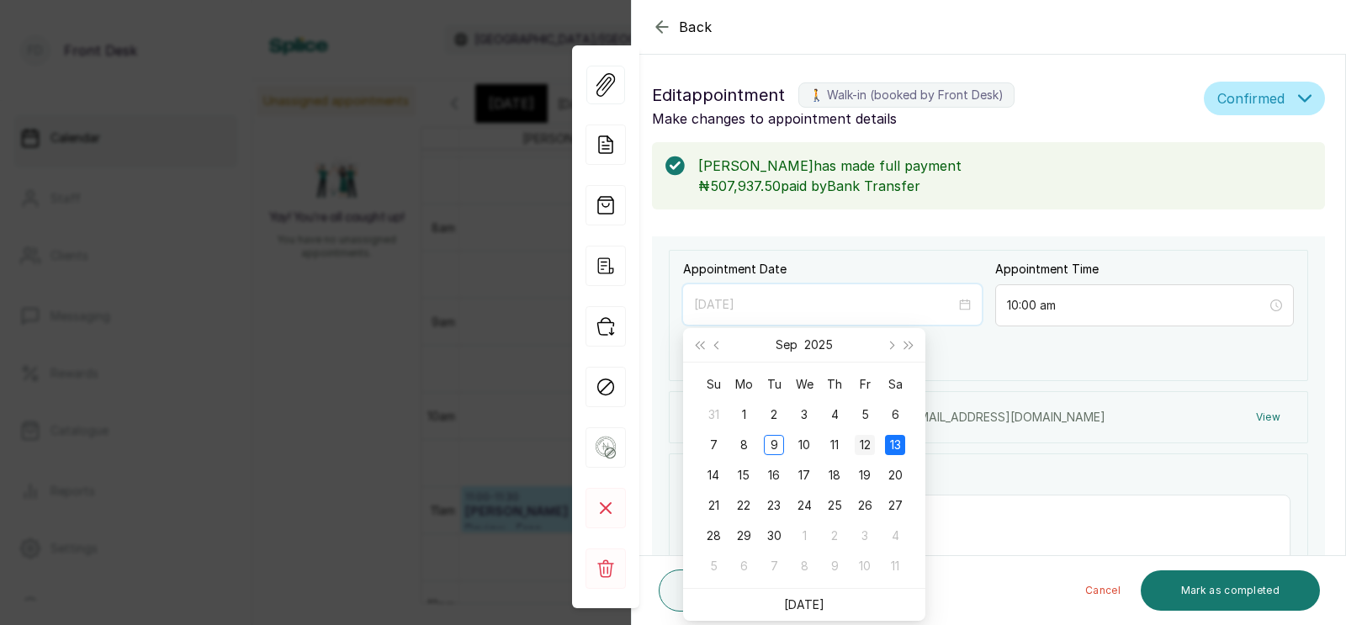
type input "[DATE]"
click at [871, 443] on div "12" at bounding box center [865, 445] width 20 height 20
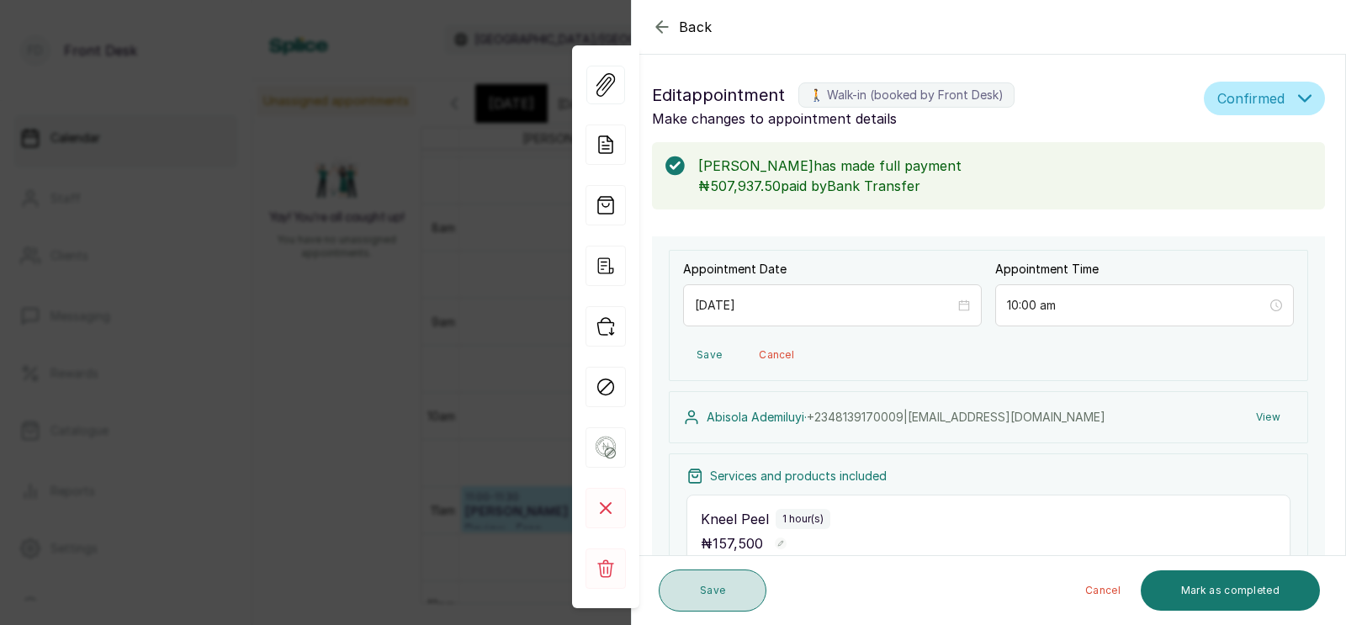
click at [710, 595] on button "Save" at bounding box center [713, 591] width 108 height 42
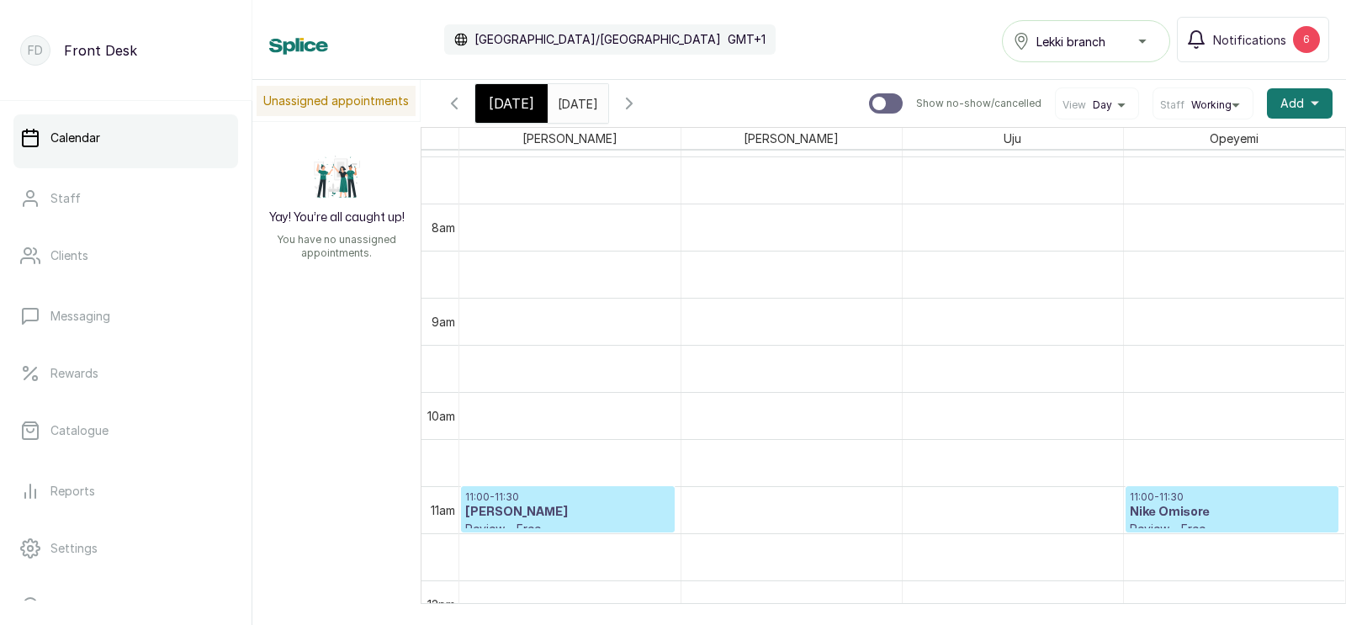
click at [510, 103] on span "[DATE]" at bounding box center [511, 103] width 45 height 20
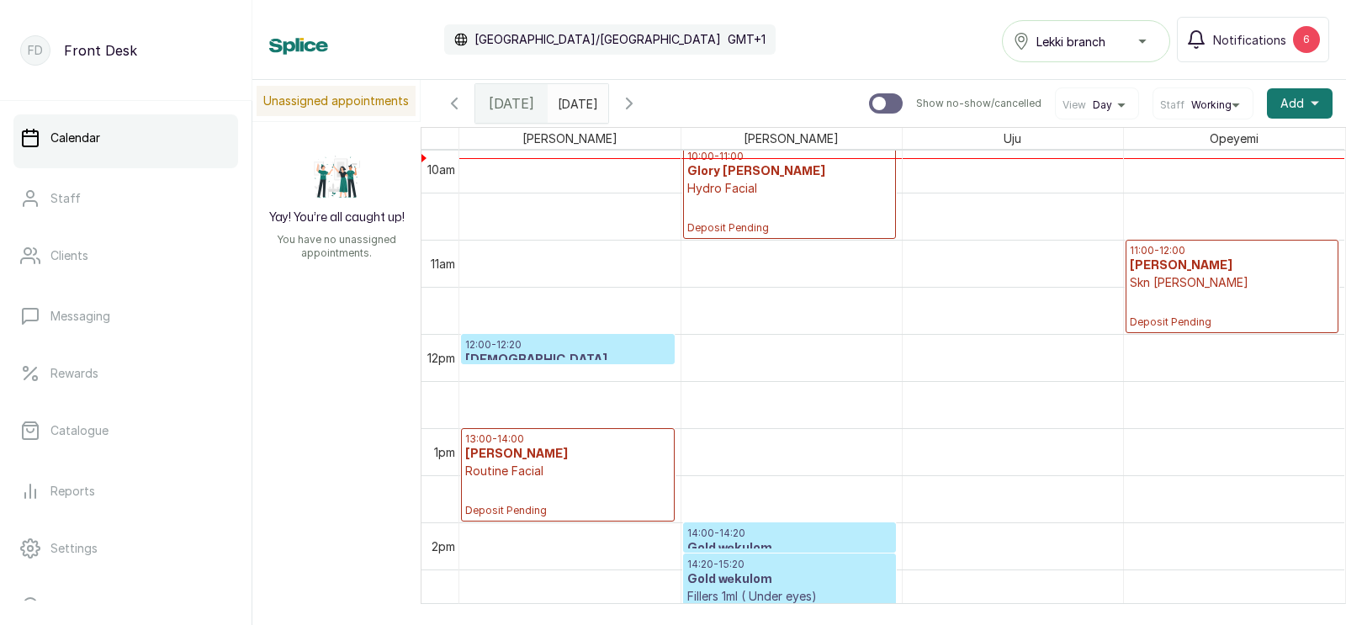
scroll to position [969, 0]
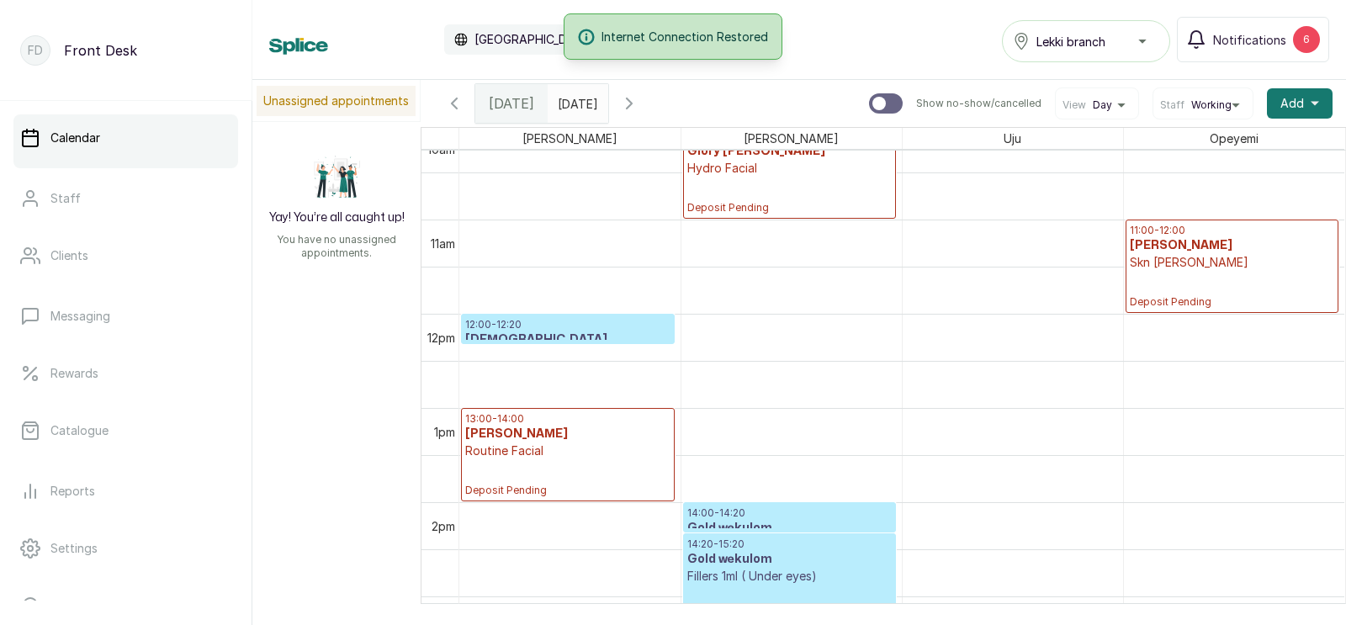
click at [576, 100] on input "[DATE]" at bounding box center [562, 99] width 27 height 29
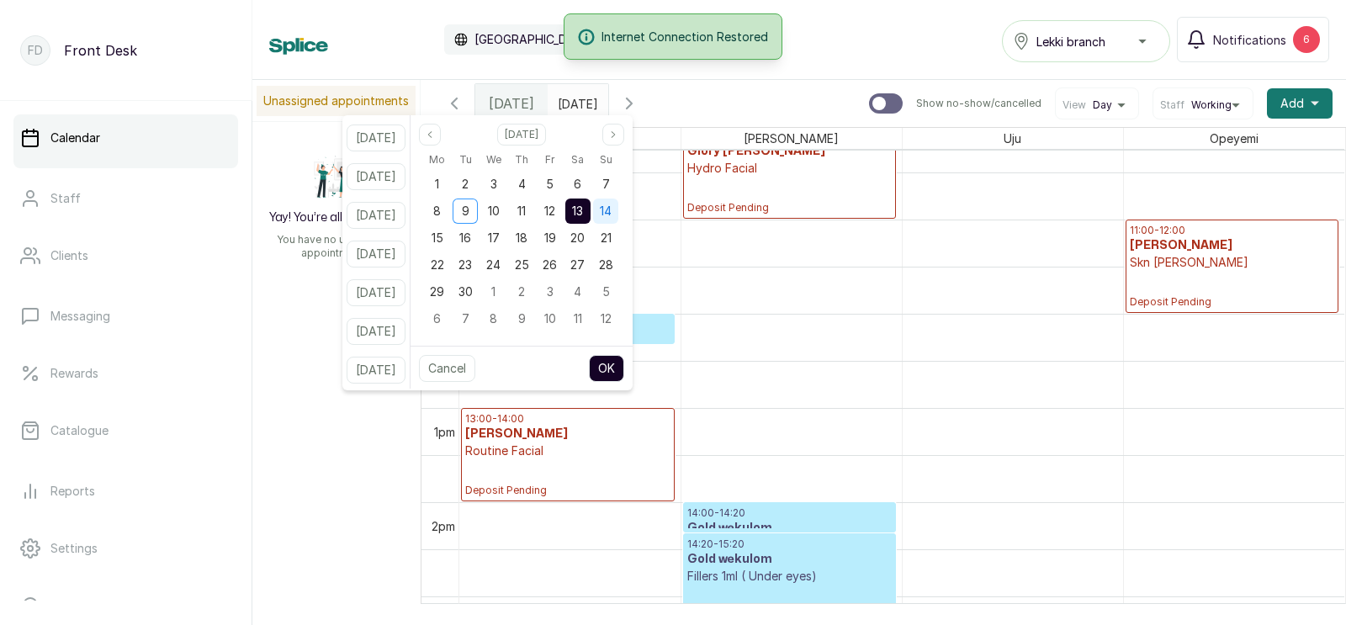
click at [612, 206] on span "14" at bounding box center [606, 211] width 12 height 14
click at [583, 212] on span "13" at bounding box center [577, 211] width 11 height 14
click at [624, 369] on button "OK" at bounding box center [606, 368] width 35 height 27
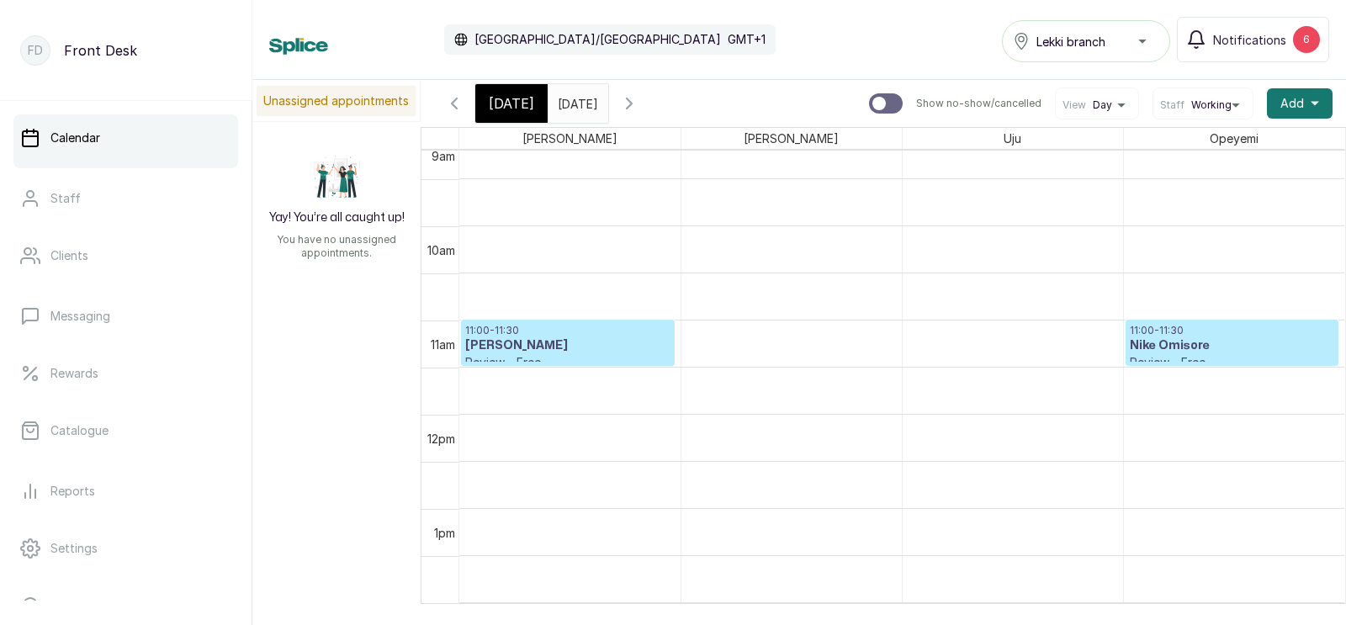
scroll to position [836, 0]
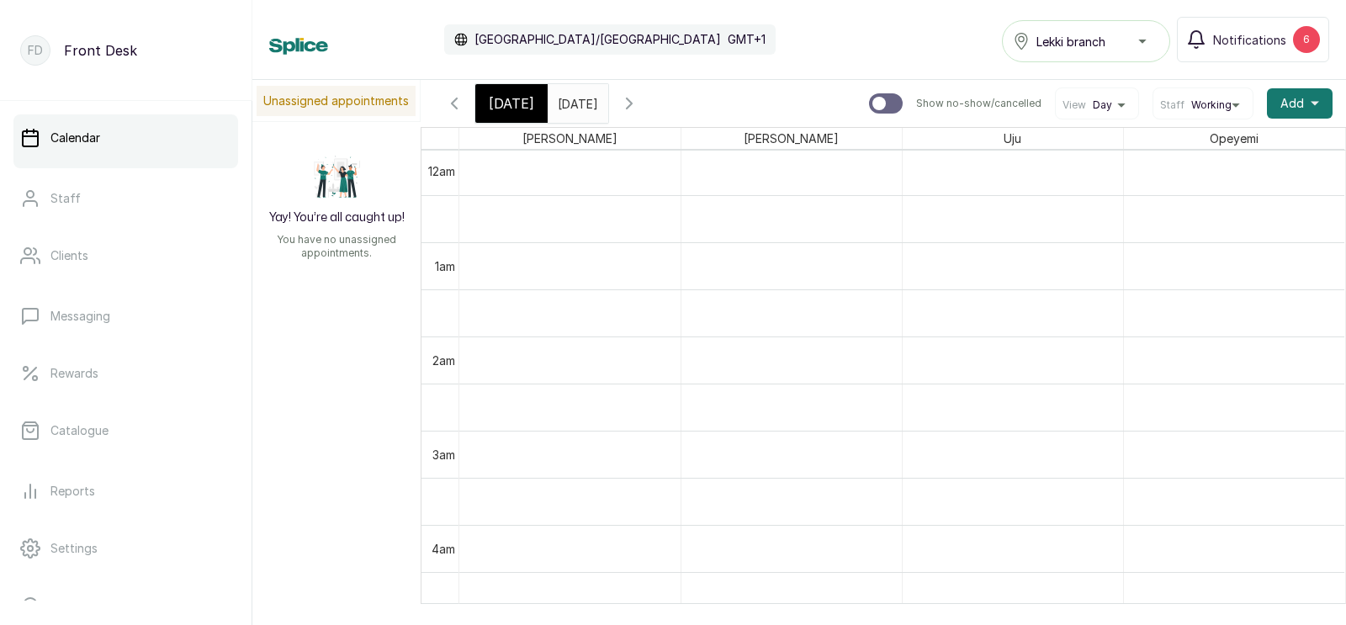
click at [576, 109] on input "[DATE]" at bounding box center [562, 99] width 27 height 29
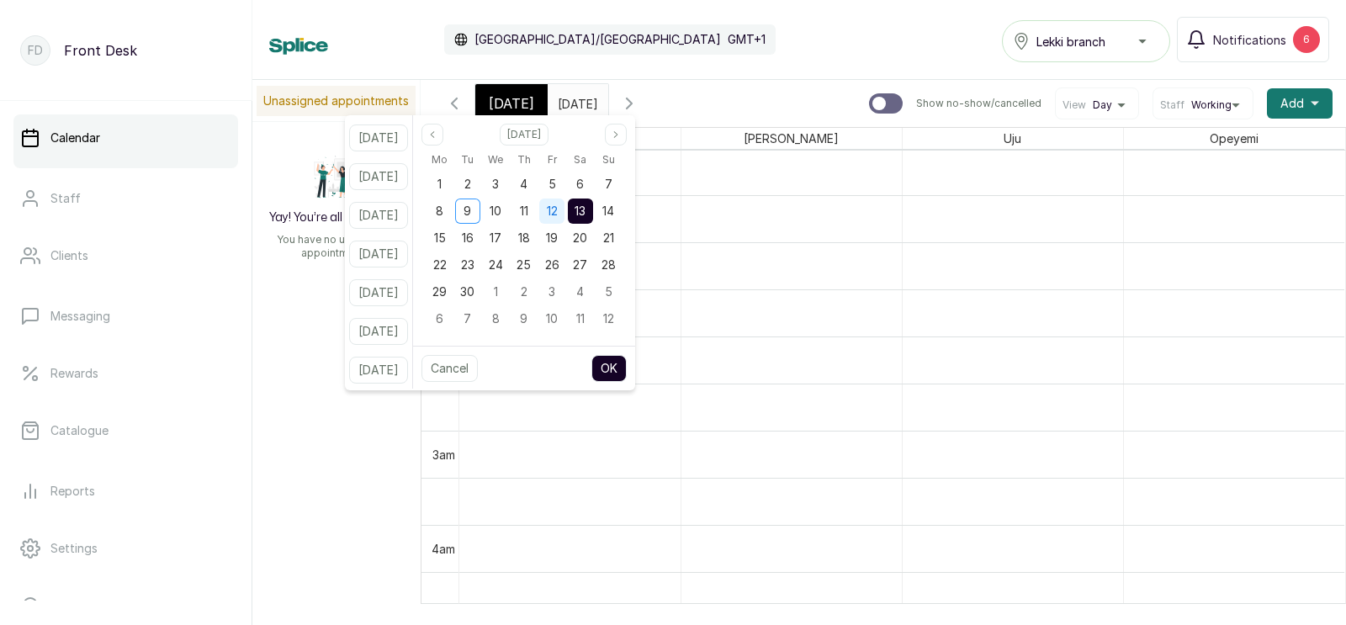
click at [565, 220] on div "12" at bounding box center [551, 211] width 25 height 25
click at [627, 370] on button "OK" at bounding box center [609, 368] width 35 height 27
type input "[DATE]"
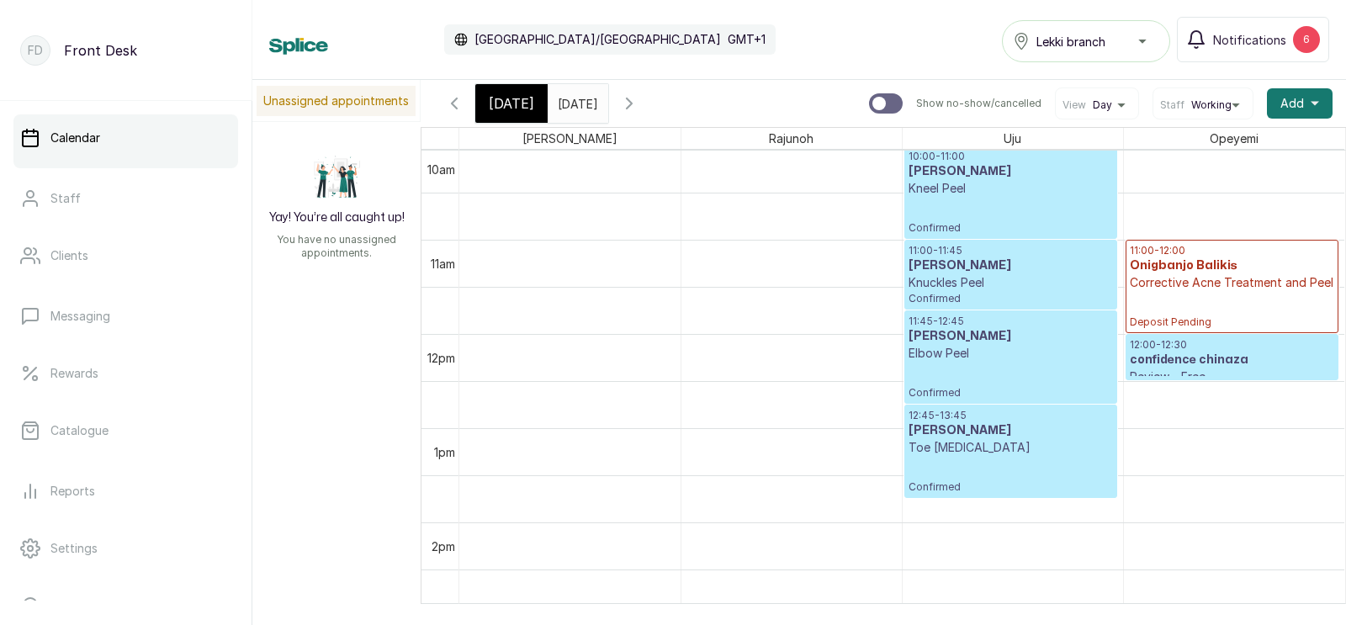
click at [1010, 343] on h3 "[PERSON_NAME]" at bounding box center [1011, 336] width 204 height 17
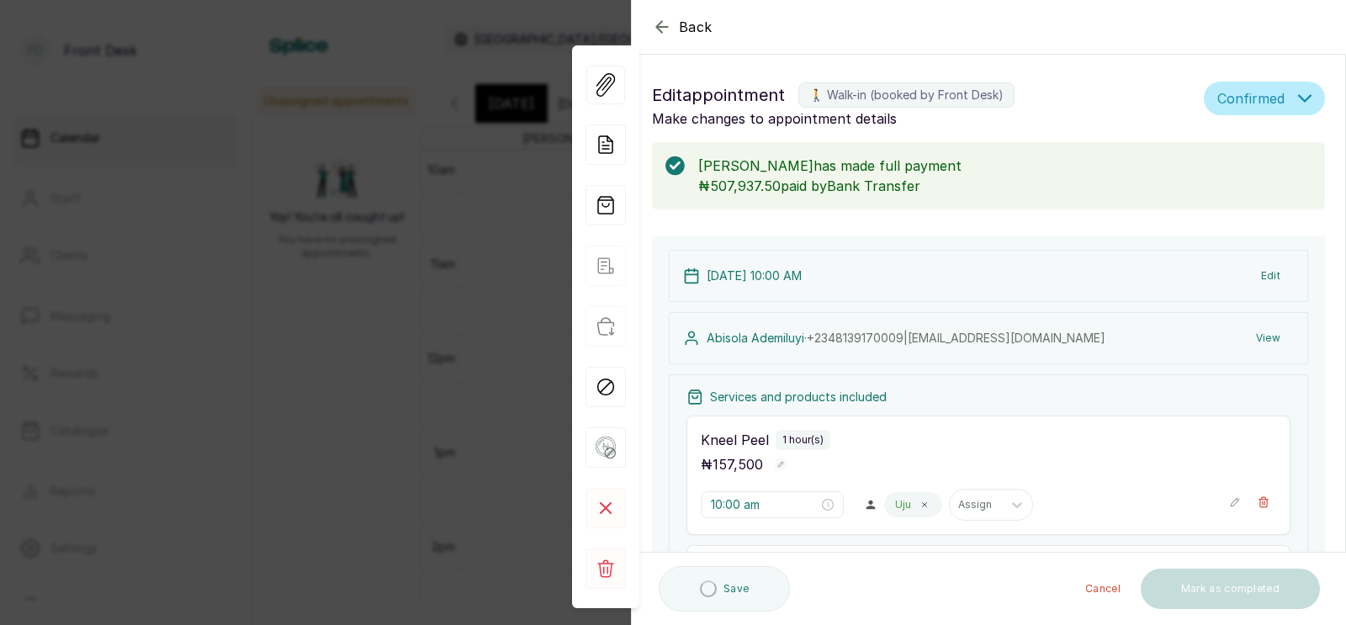
click at [1263, 274] on button "Edit" at bounding box center [1271, 276] width 46 height 30
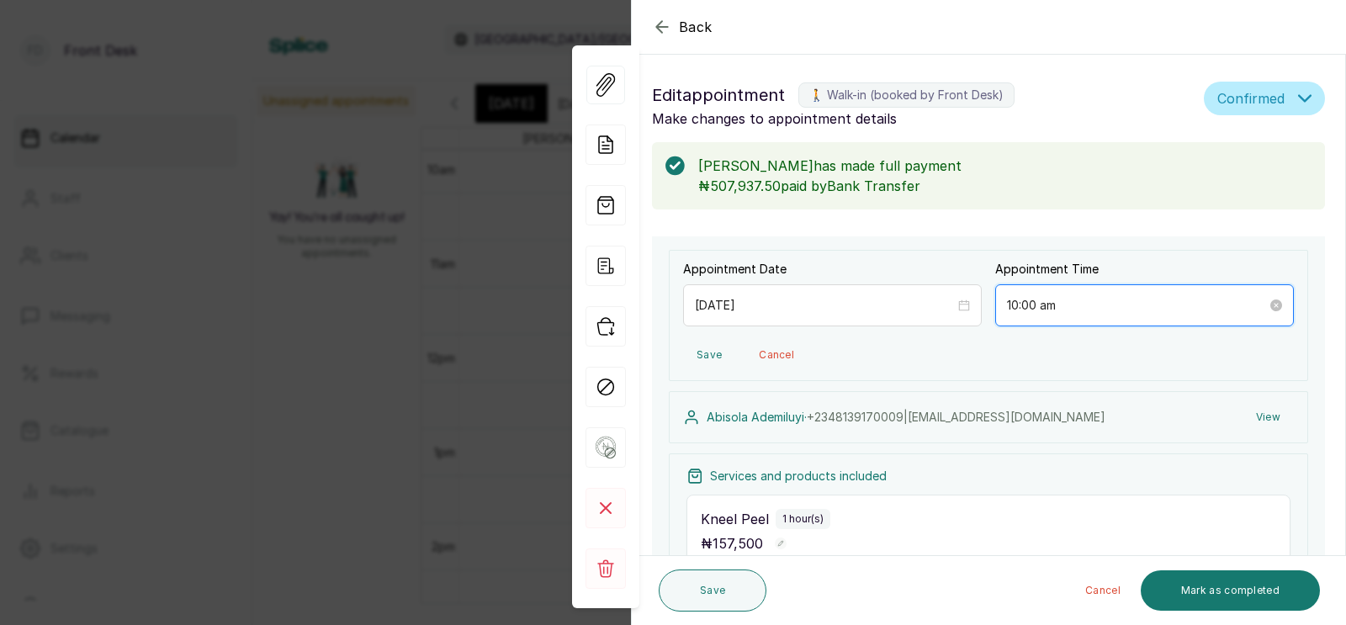
click at [1090, 306] on input "10:00 am" at bounding box center [1137, 305] width 260 height 19
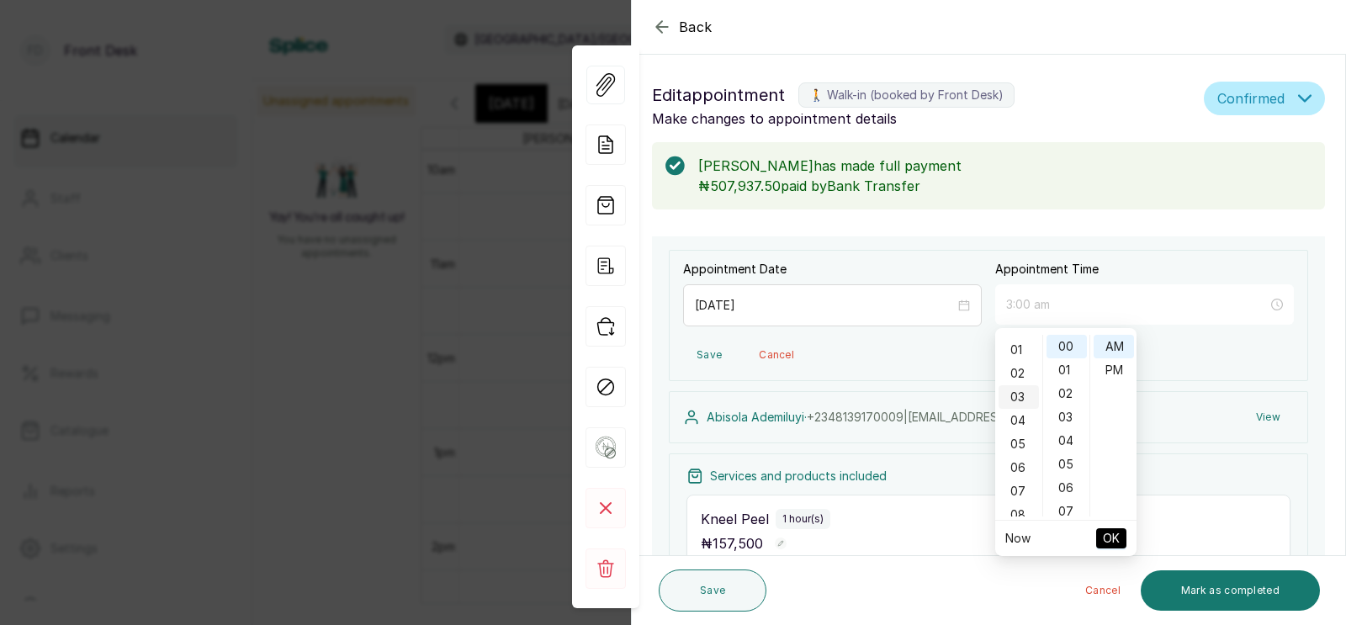
click at [1013, 403] on div "03" at bounding box center [1019, 397] width 40 height 24
type input "3:00 pm"
click at [1113, 365] on div "PM" at bounding box center [1114, 370] width 40 height 24
click at [1114, 539] on span "OK" at bounding box center [1111, 539] width 17 height 32
type input "3:00 pm"
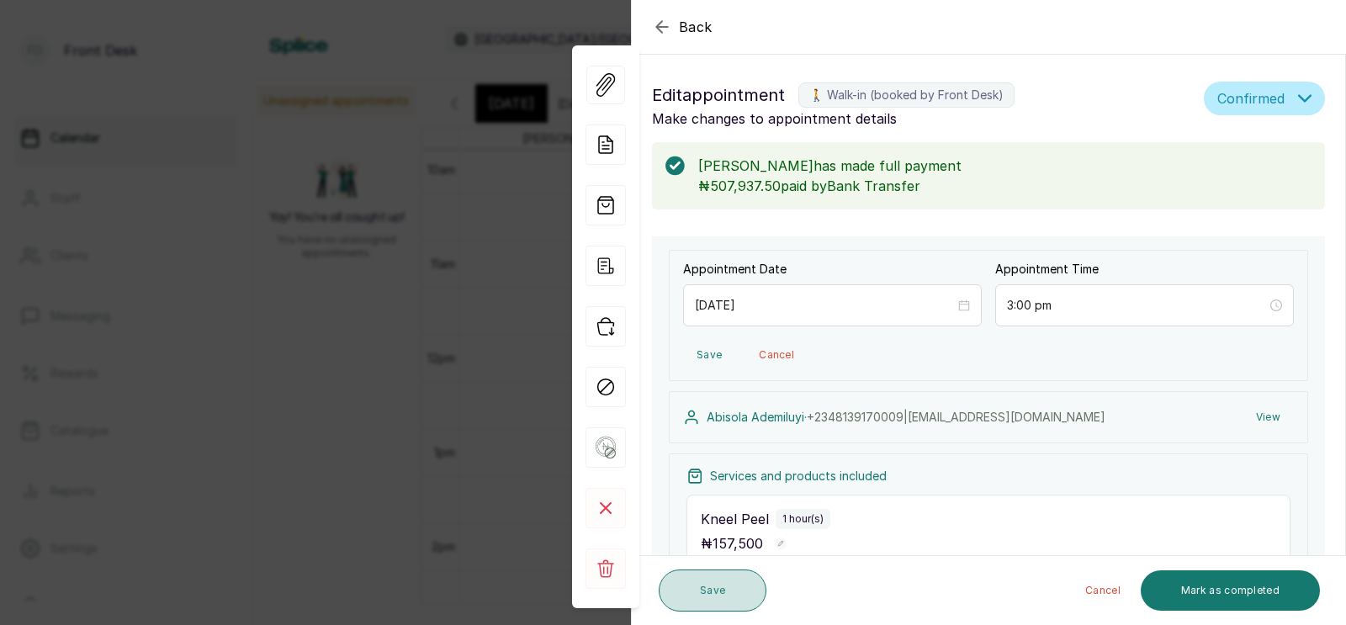
click at [726, 589] on button "Save" at bounding box center [713, 591] width 108 height 42
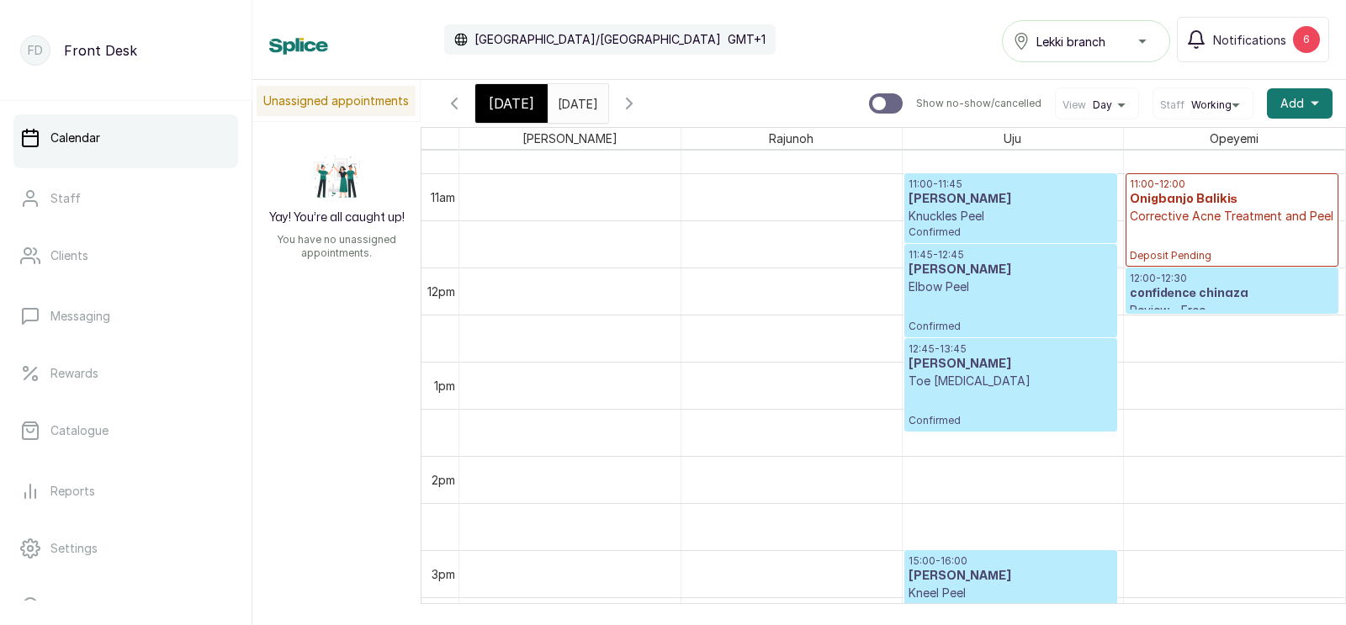
click at [1008, 322] on span "Confirmed" at bounding box center [1011, 326] width 204 height 13
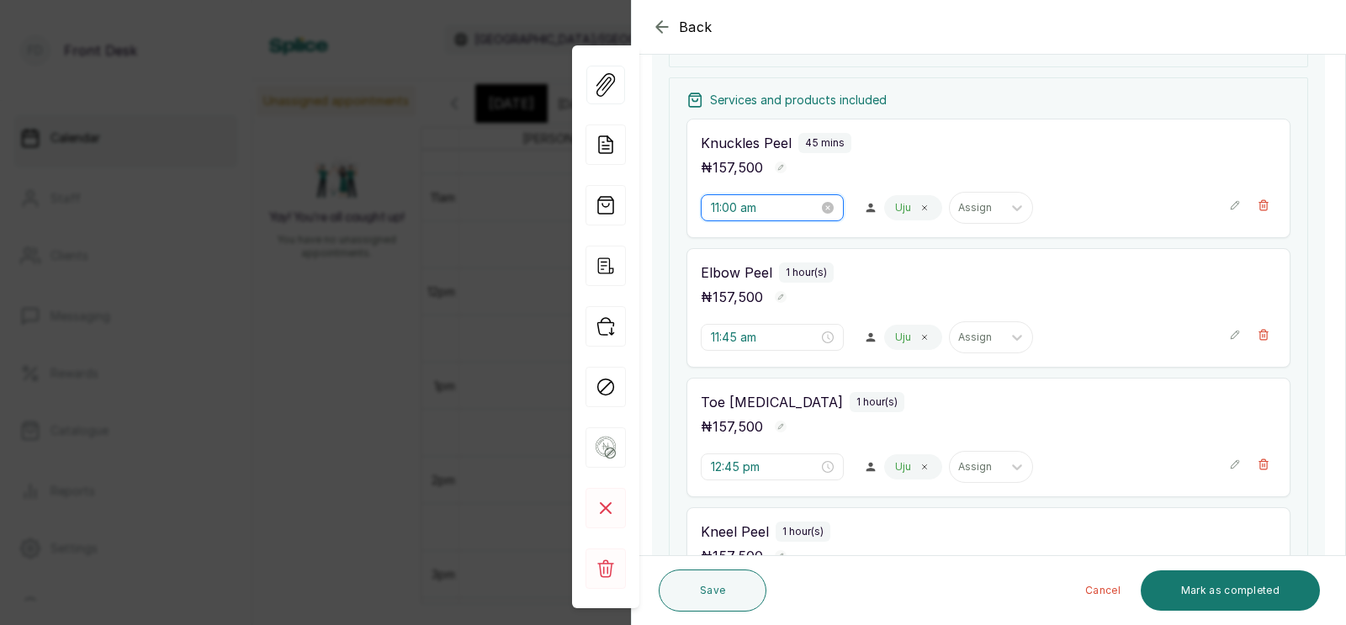
click at [772, 214] on input "11:00 am" at bounding box center [765, 208] width 108 height 19
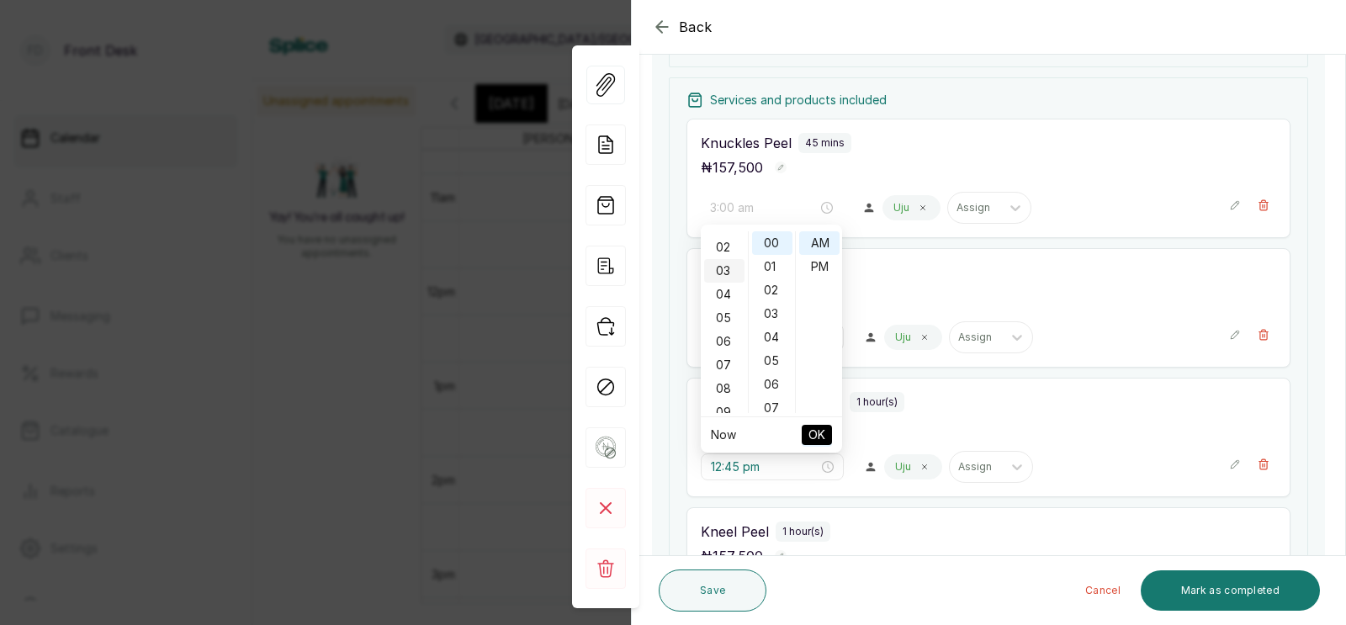
click at [724, 267] on div "03" at bounding box center [724, 271] width 40 height 24
type input "8:00 am"
